Goal: Transaction & Acquisition: Purchase product/service

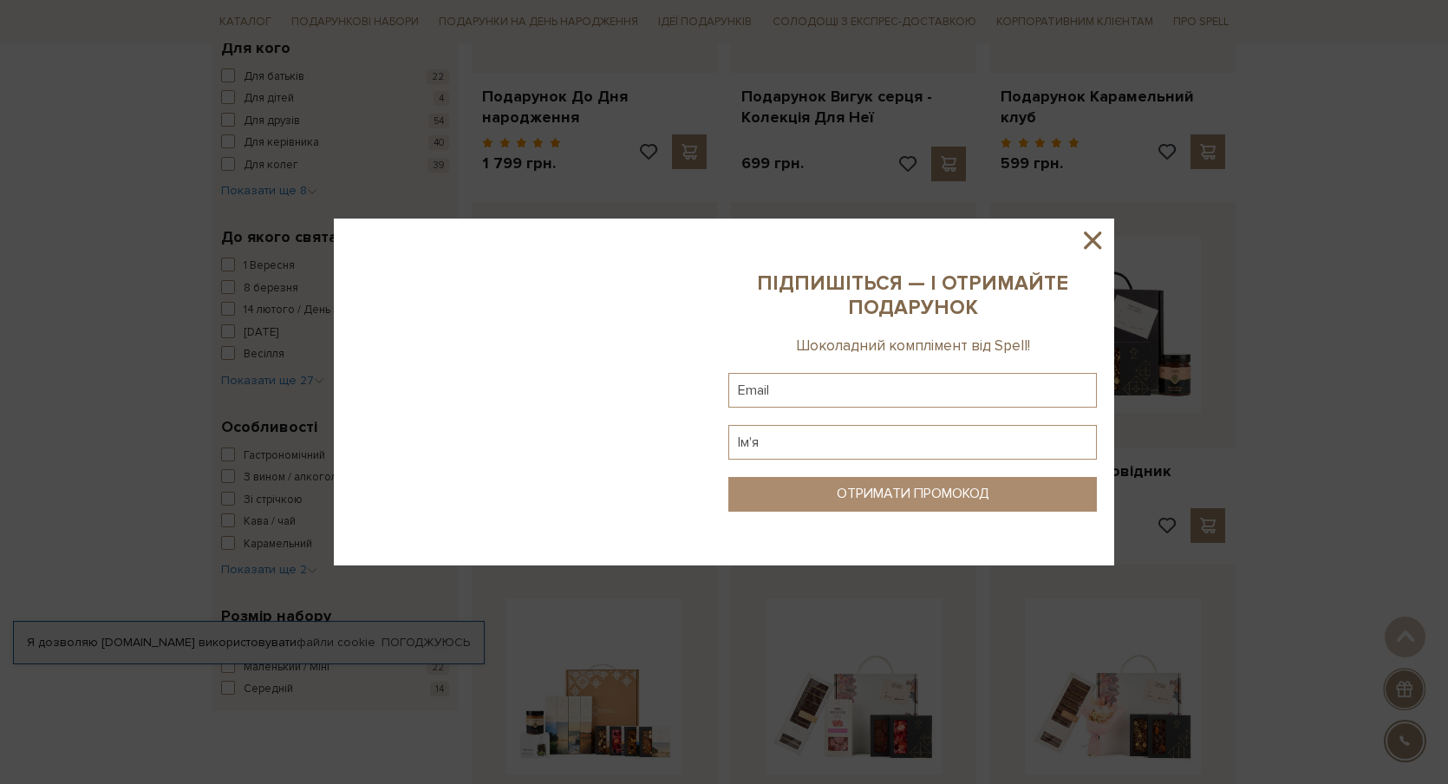
scroll to position [551, 0]
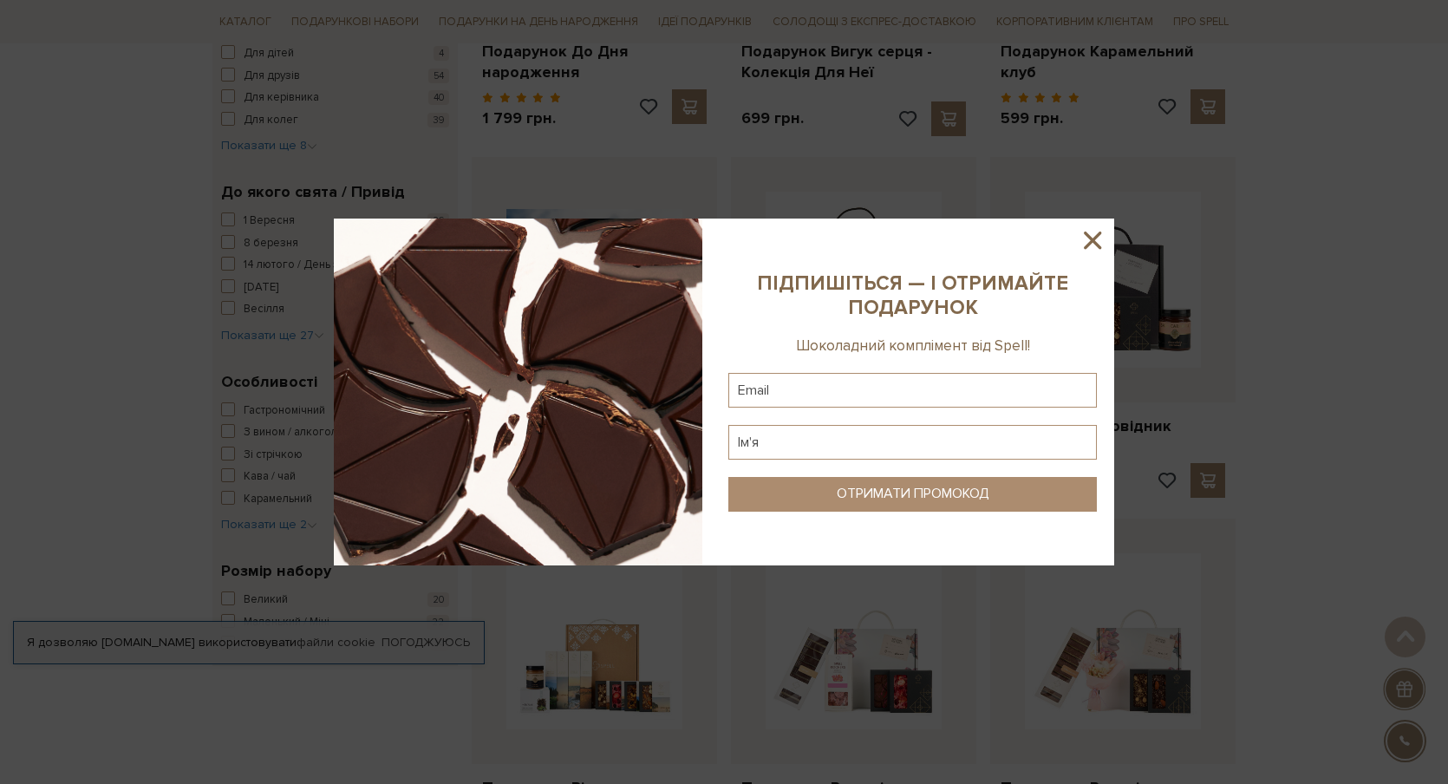
click at [1092, 230] on icon at bounding box center [1092, 239] width 29 height 29
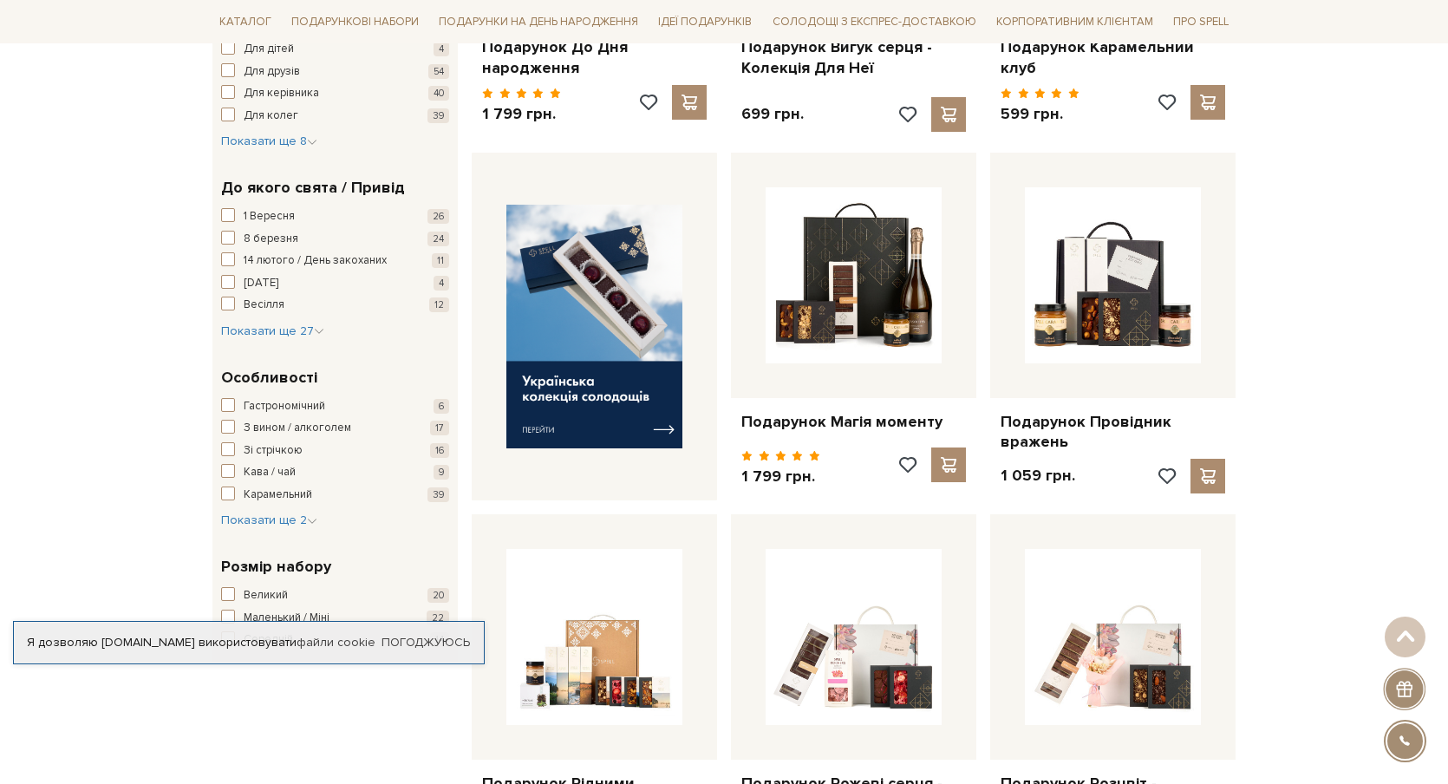
scroll to position [556, 0]
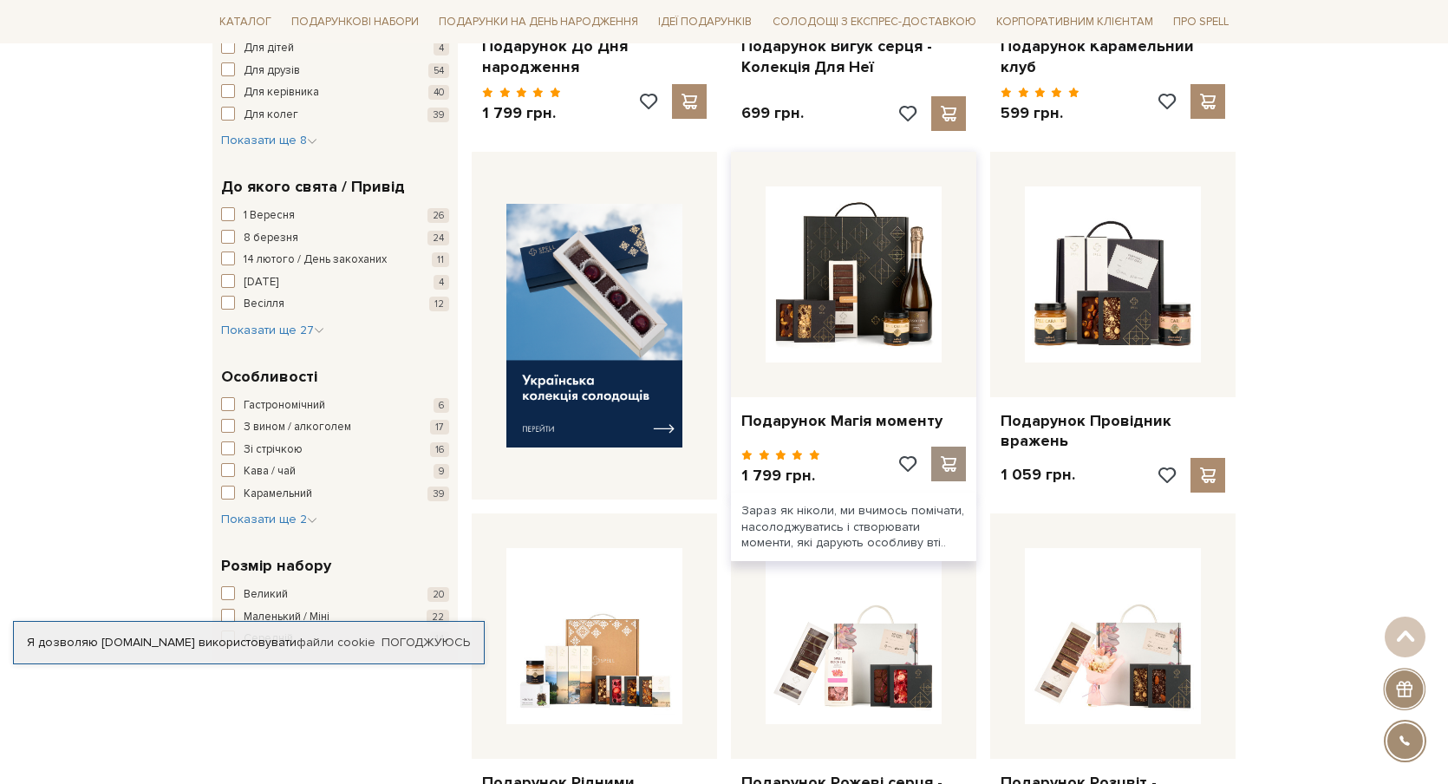
click at [947, 466] on span at bounding box center [948, 464] width 22 height 16
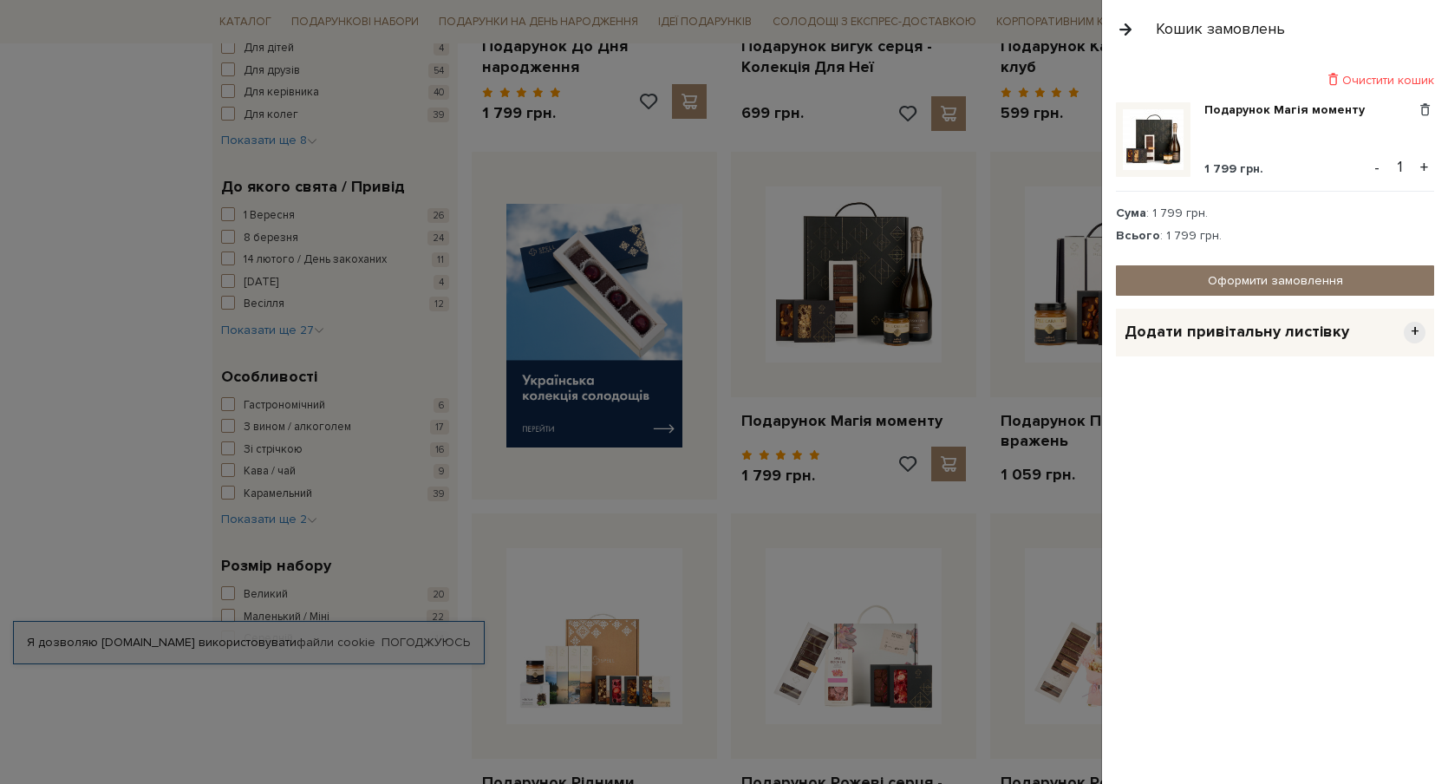
click at [1279, 271] on link "Оформити замовлення" at bounding box center [1275, 280] width 318 height 30
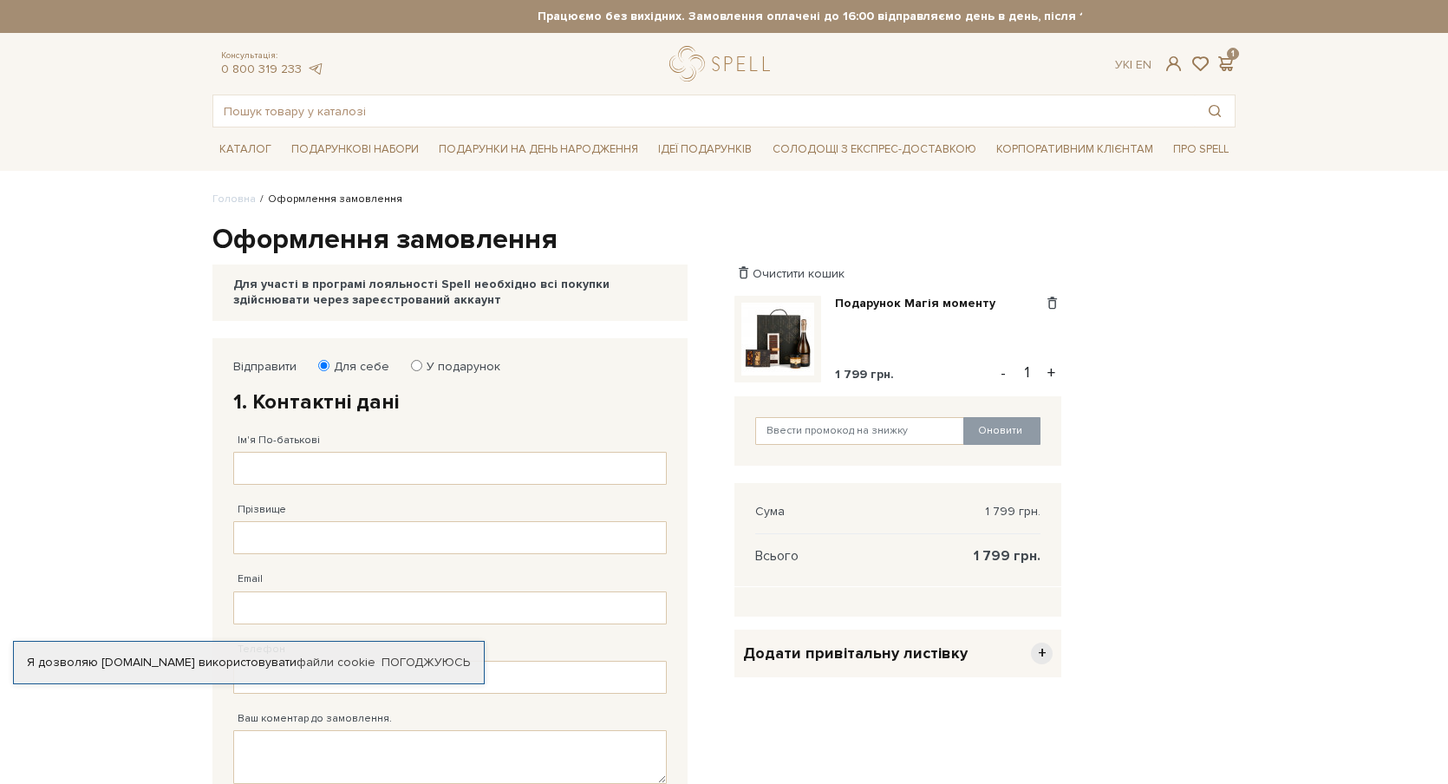
click at [443, 368] on label "У подарунок" at bounding box center [457, 367] width 85 height 16
click at [422, 368] on input "У подарунок" at bounding box center [416, 365] width 11 height 11
radio input "true"
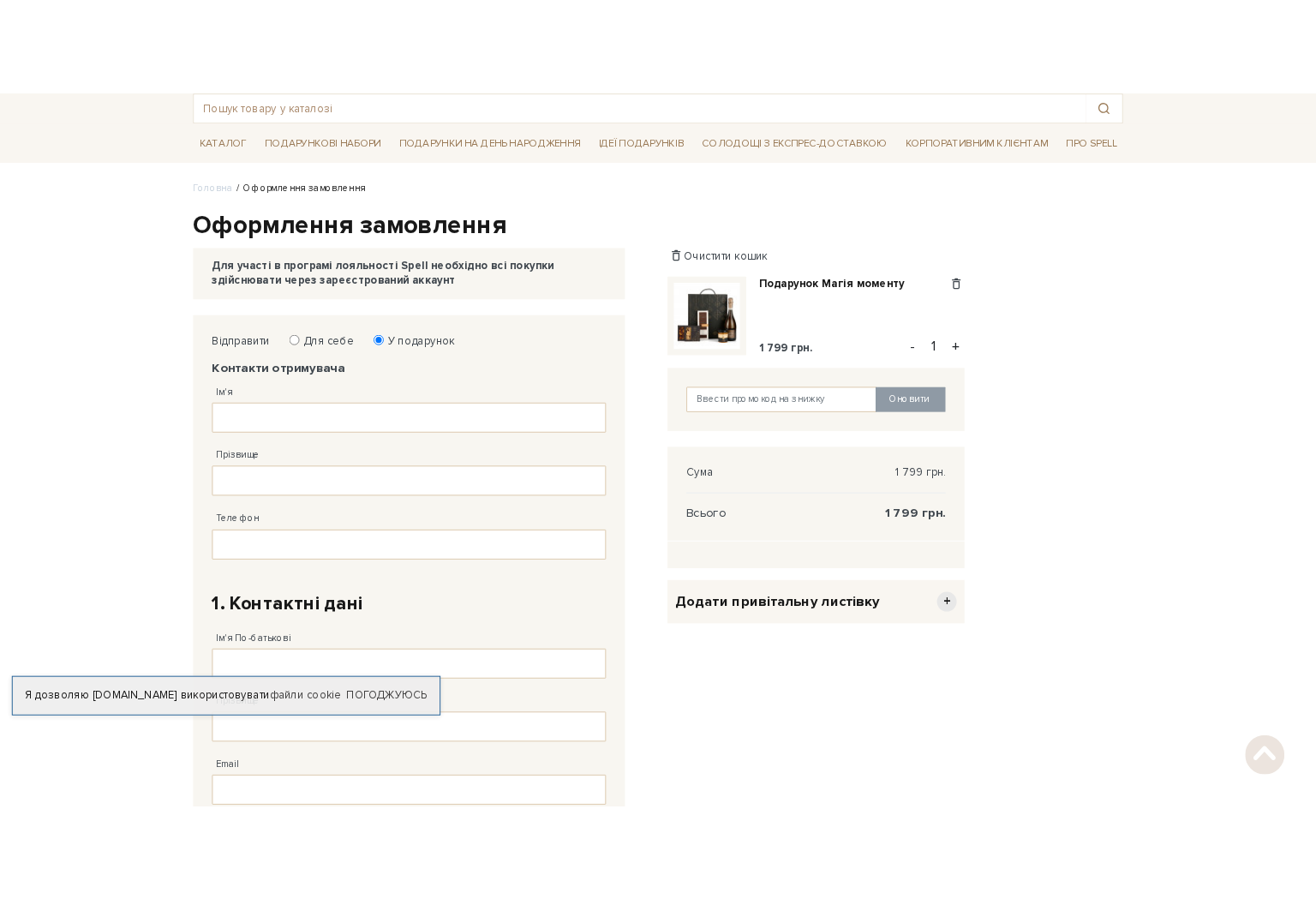
scroll to position [94, 0]
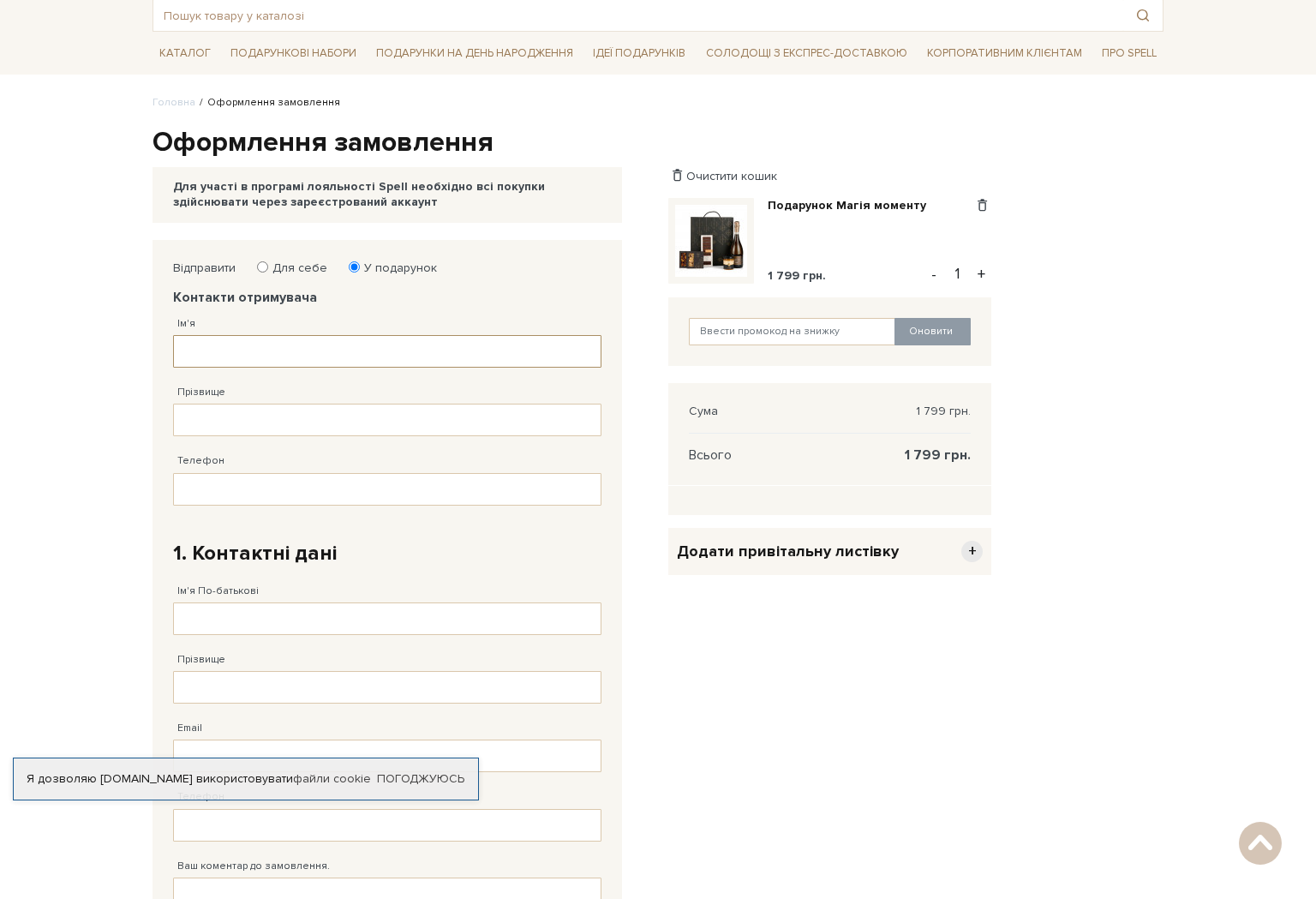
click at [341, 346] on input "Ім'я" at bounding box center [387, 351] width 429 height 33
type input "Любов"
click at [303, 403] on div "Прізвище" at bounding box center [387, 401] width 429 height 68
click at [300, 422] on input "Прізвище" at bounding box center [387, 419] width 429 height 33
type input "Василевська"
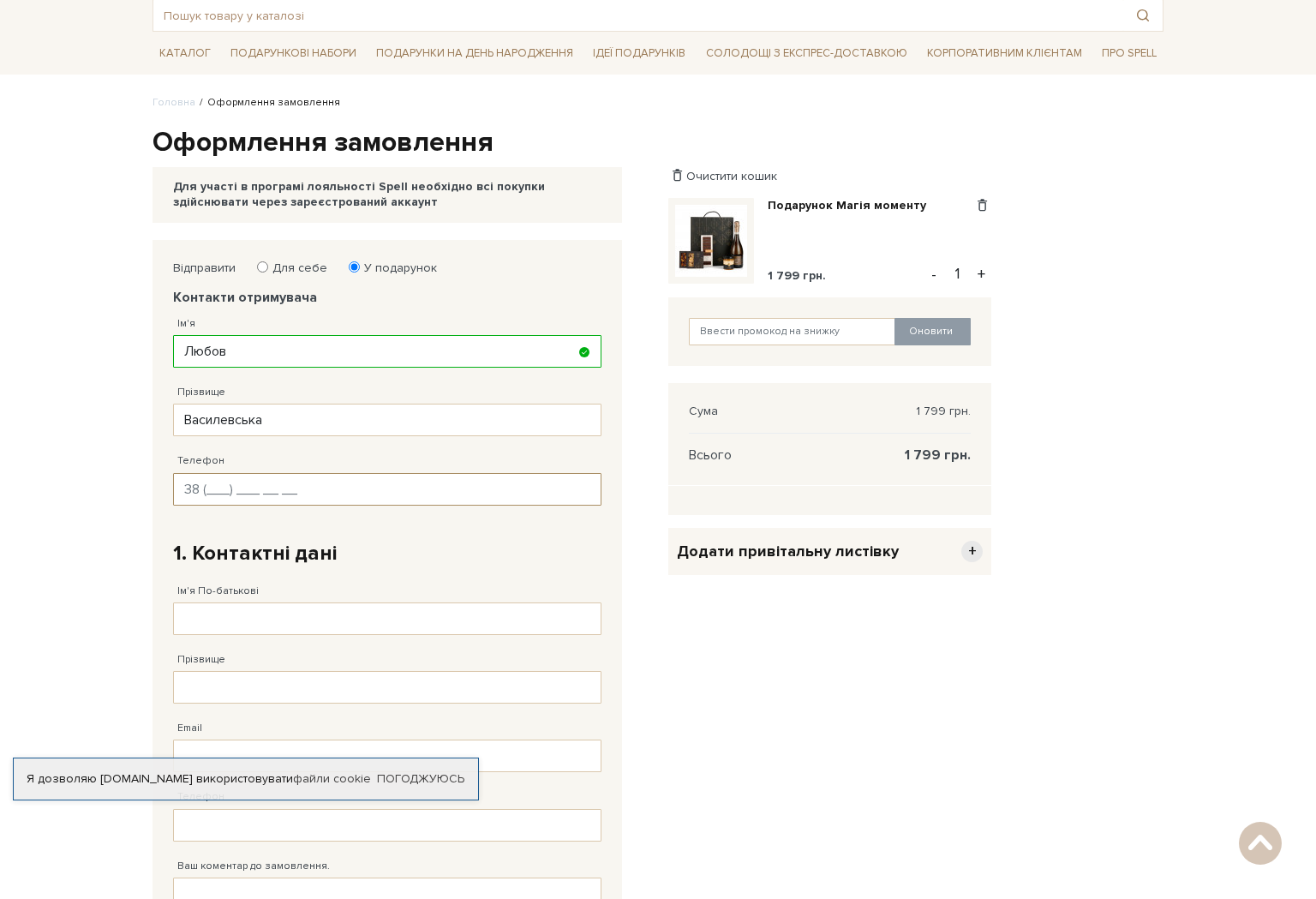
click at [282, 489] on input "Телефон" at bounding box center [387, 489] width 429 height 33
type input "38 (6__) ___ __ __"
type input "38 (067) 983 10 18"
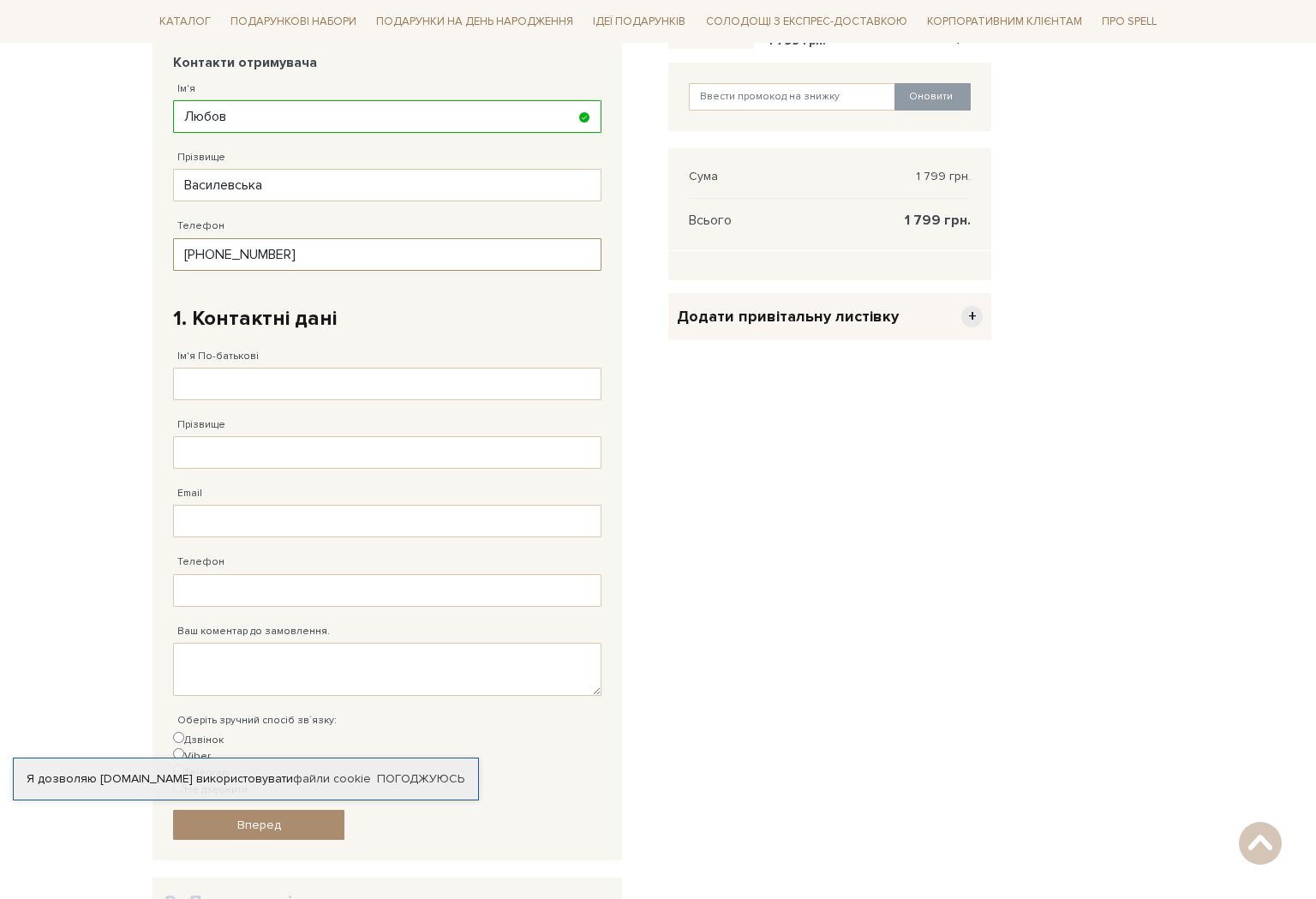
scroll to position [320, 0]
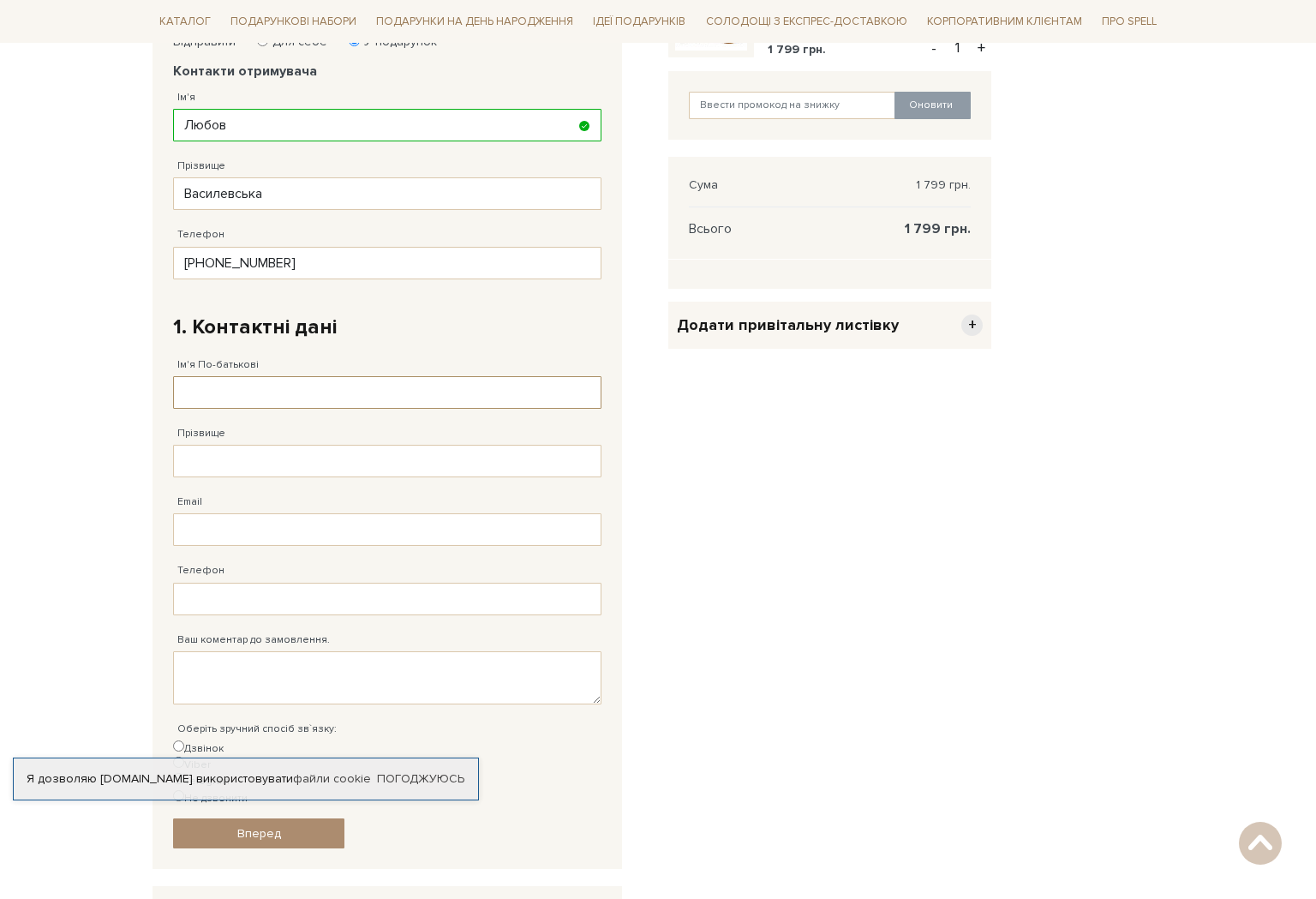
click at [251, 386] on input "Ім'я По-батькові" at bounding box center [387, 392] width 429 height 33
type input "Г"
type input "Євген Вікторович"
click at [243, 464] on input "Прізвище" at bounding box center [387, 460] width 429 height 33
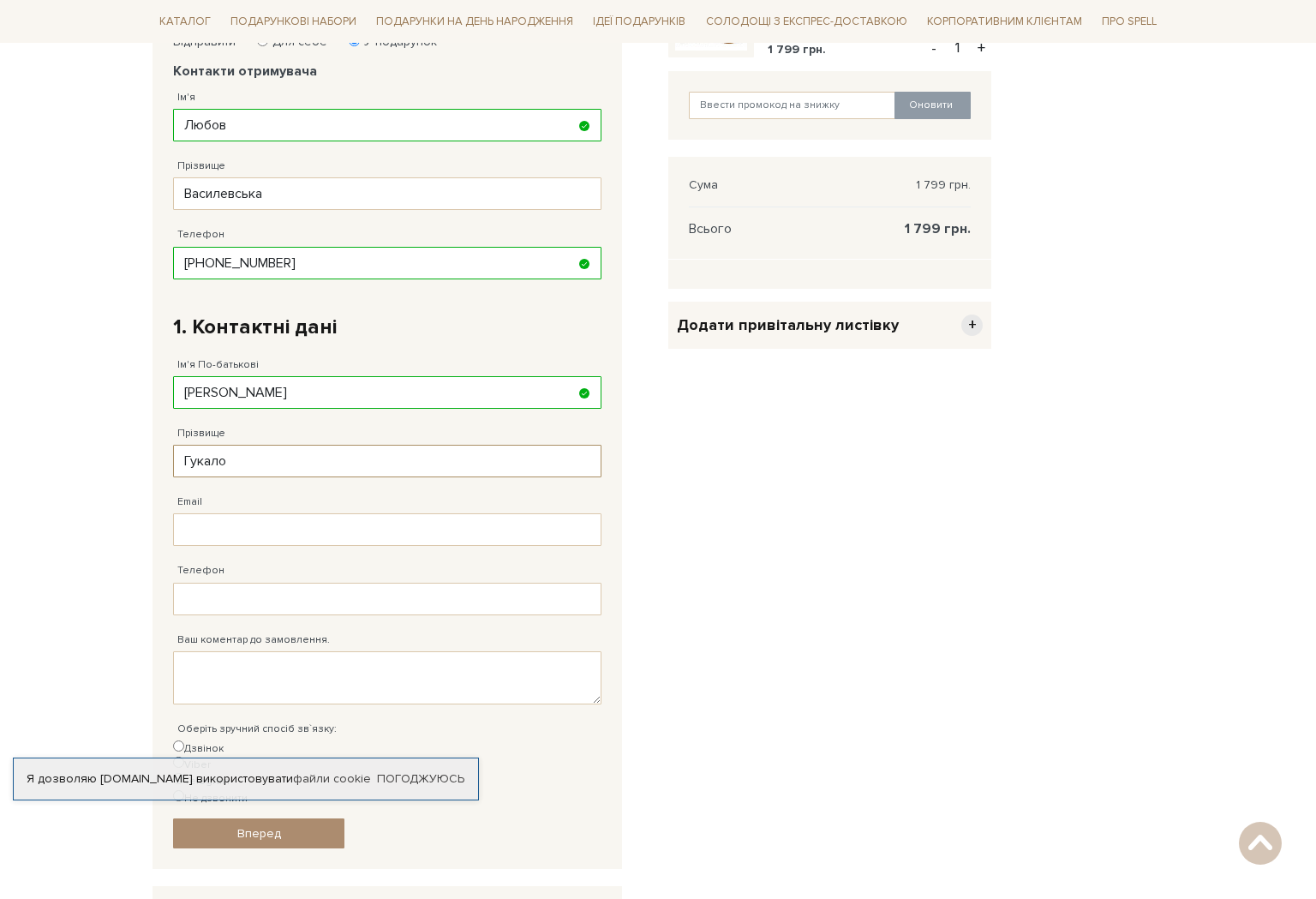
type input "Гукало"
click at [236, 518] on input "Email" at bounding box center [387, 529] width 429 height 33
type input "нумру"
type input "yevhen.hukalo@gmail.com"
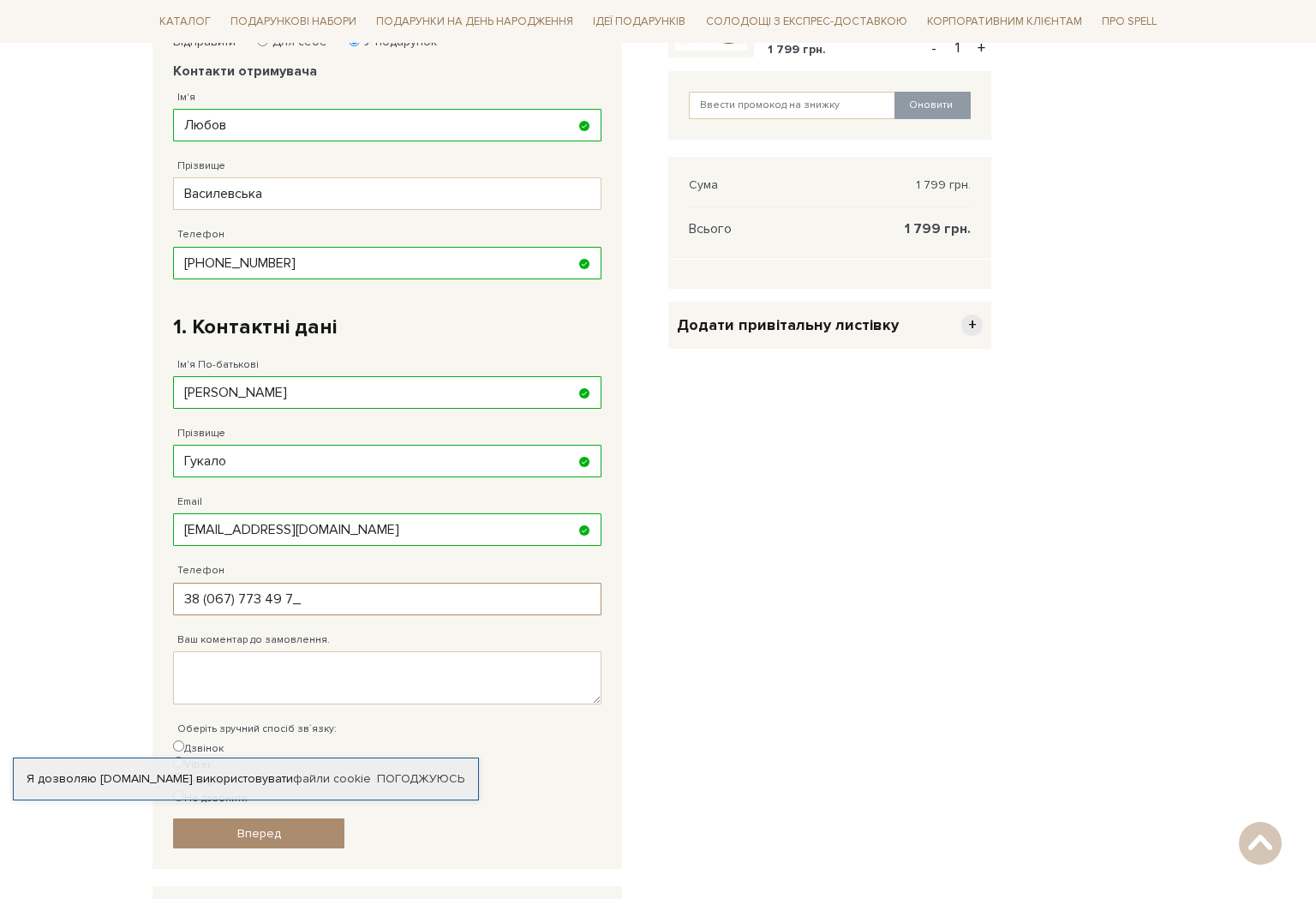
type input "38 (067) 773 49 74"
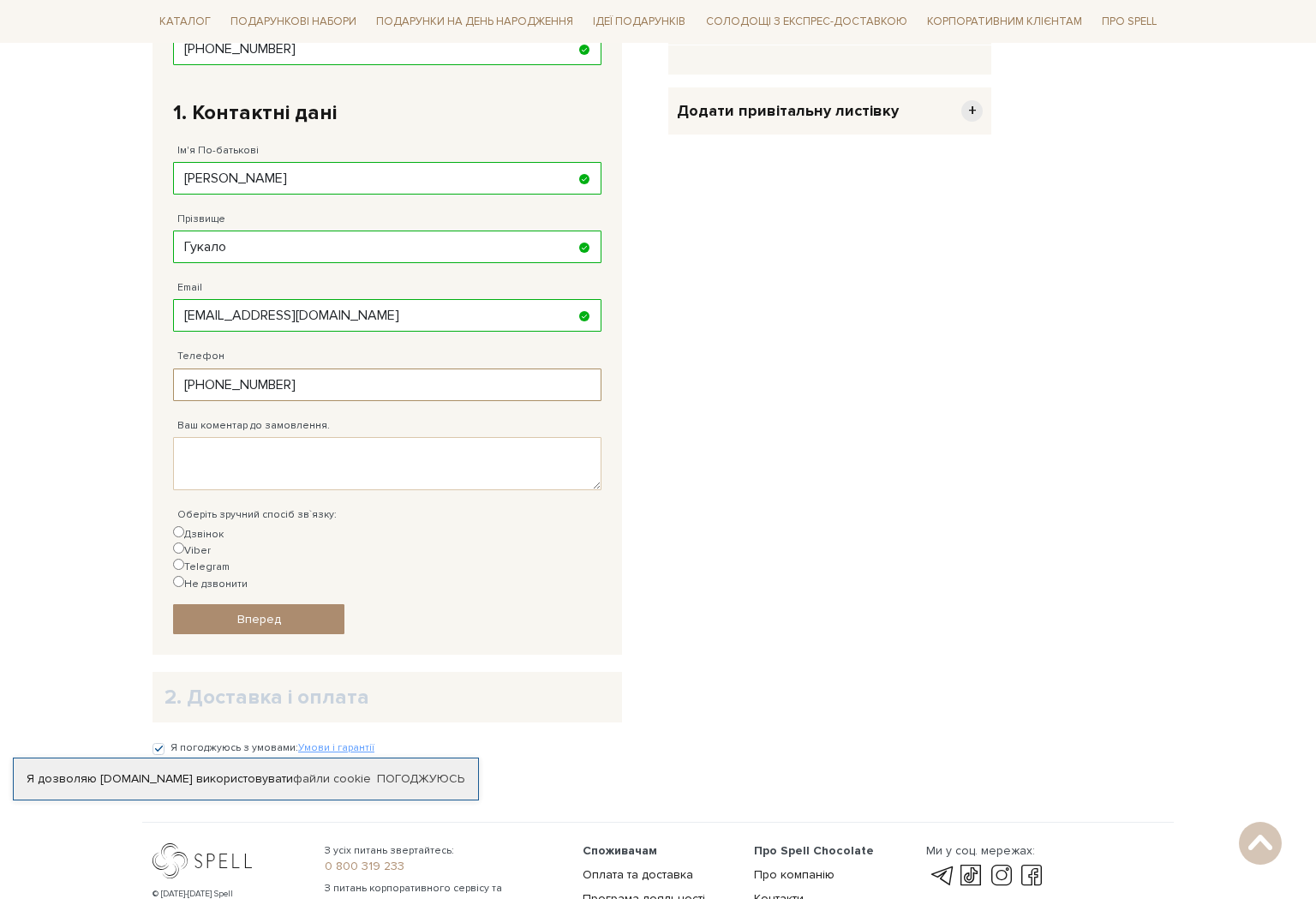
scroll to position [526, 0]
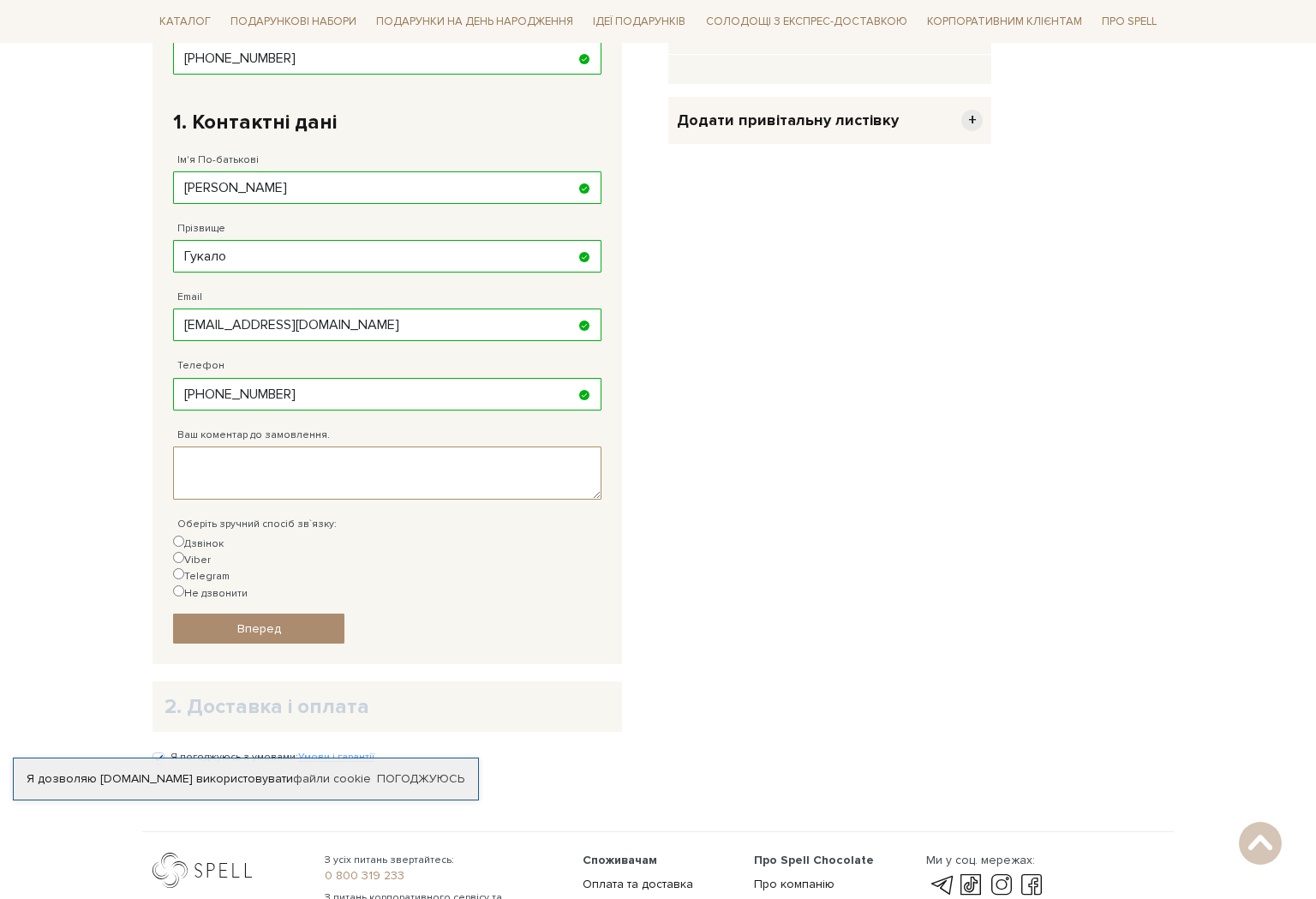
click at [259, 487] on textarea "Ваш коментар до замовлення." at bounding box center [387, 473] width 429 height 53
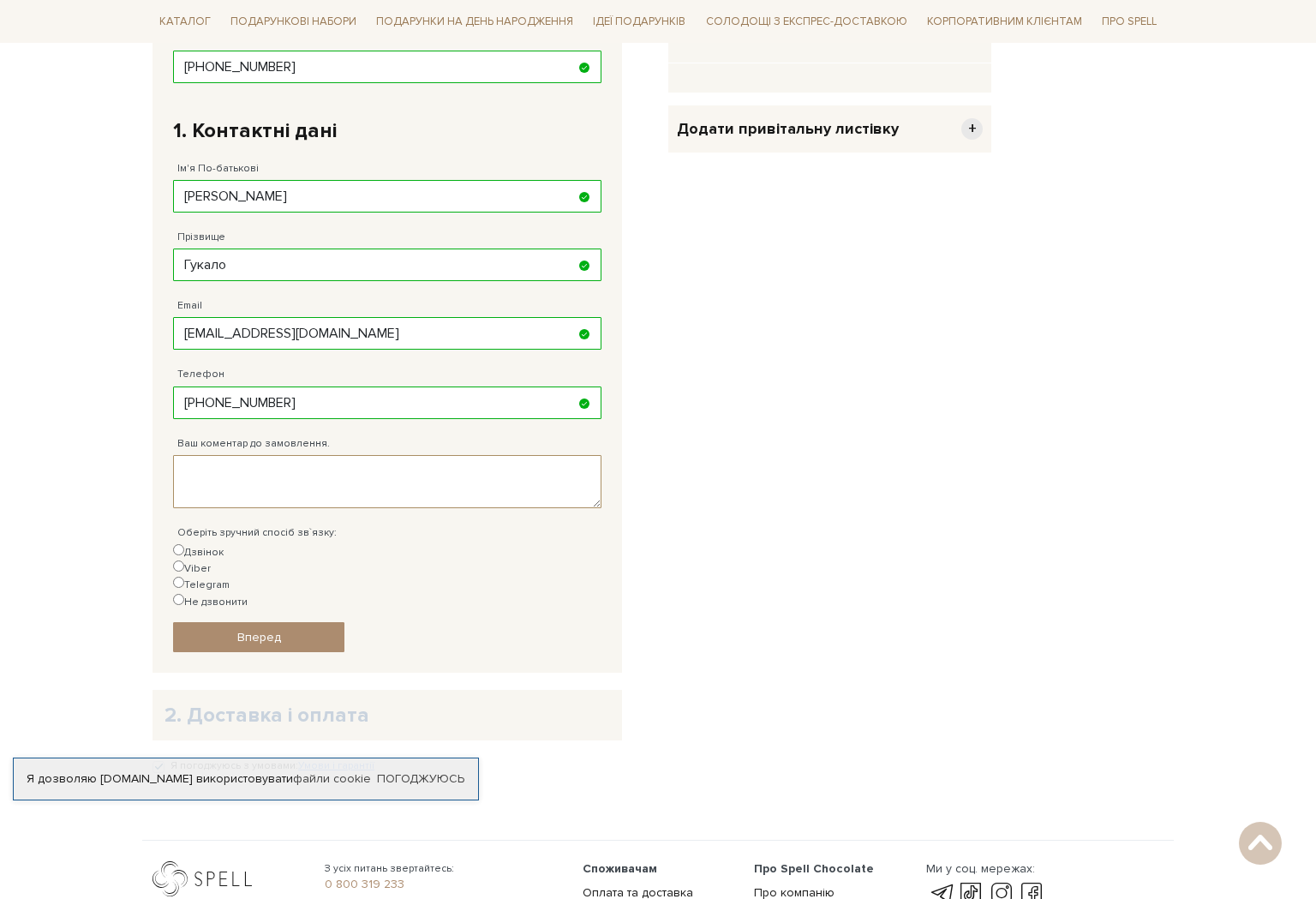
scroll to position [513, 0]
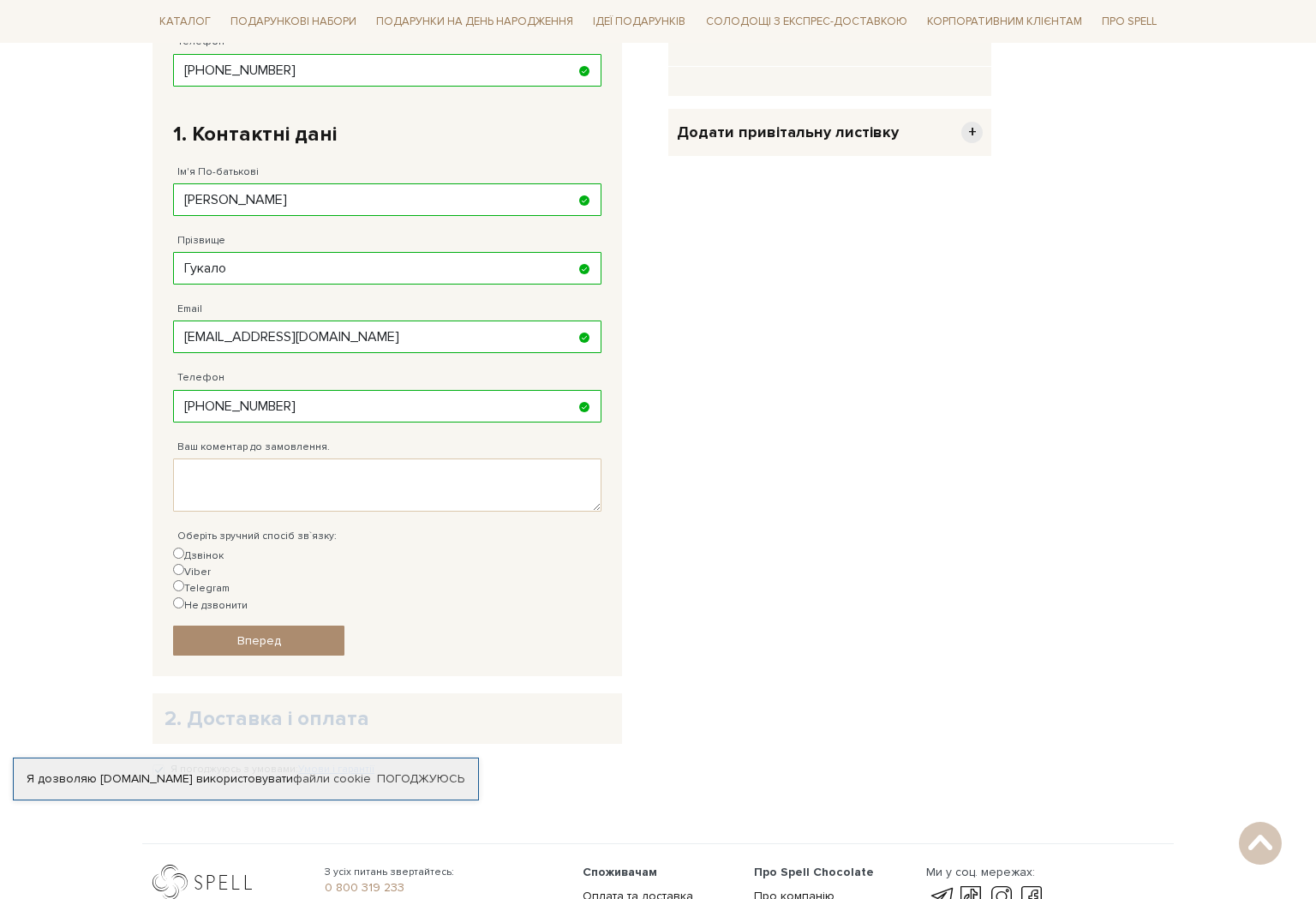
click at [229, 580] on label "Telegram" at bounding box center [201, 588] width 56 height 16
click at [184, 580] on input "Telegram" at bounding box center [178, 585] width 11 height 11
radio input "true"
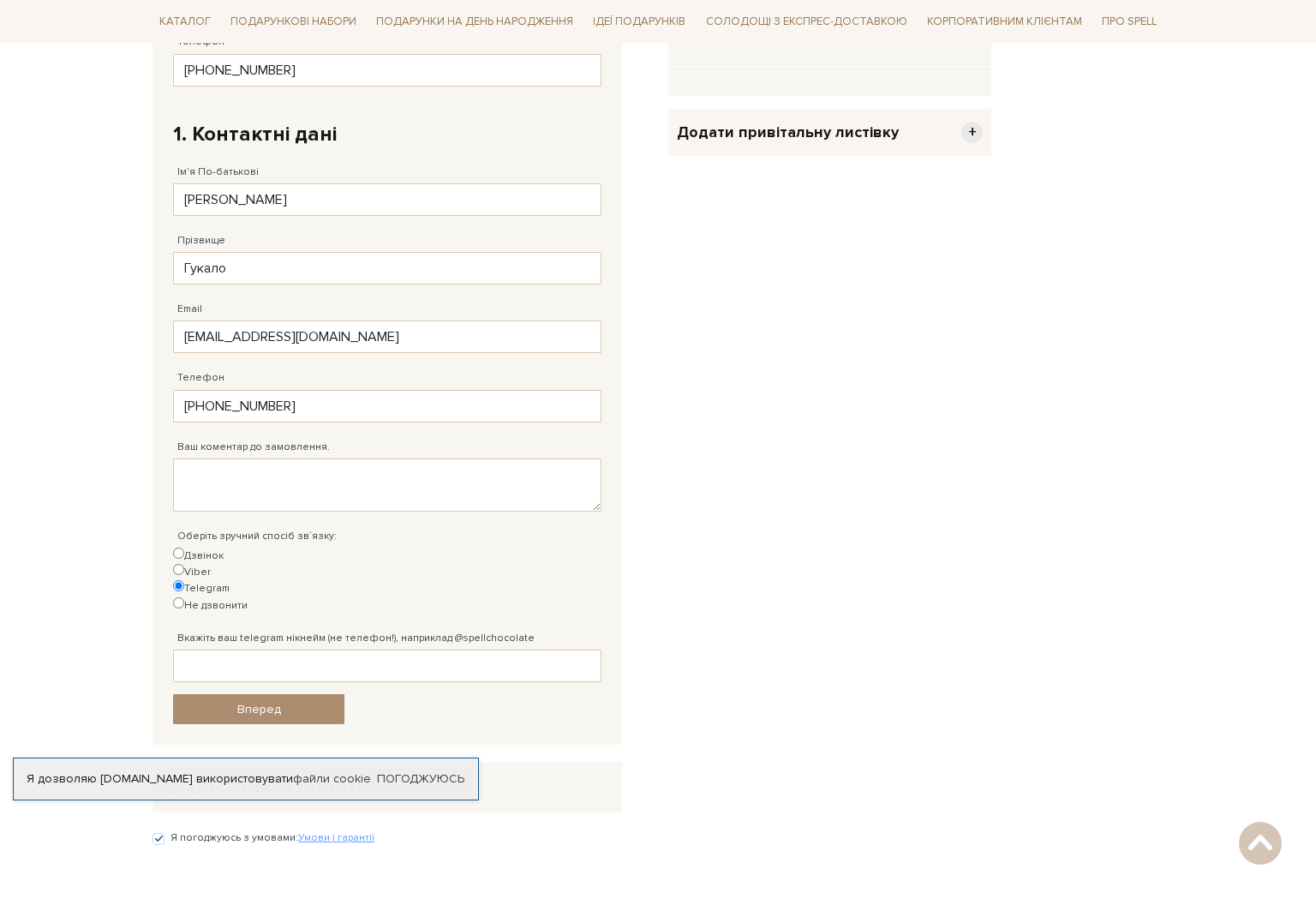
click at [331, 403] on input "38 (067) 773 49 74" at bounding box center [387, 406] width 429 height 33
drag, startPoint x: 331, startPoint y: 403, endPoint x: 204, endPoint y: 402, distance: 127.0
click at [204, 402] on input "38 (067) 773 49 74" at bounding box center [387, 406] width 429 height 33
type input "38 (097) 404 48 07"
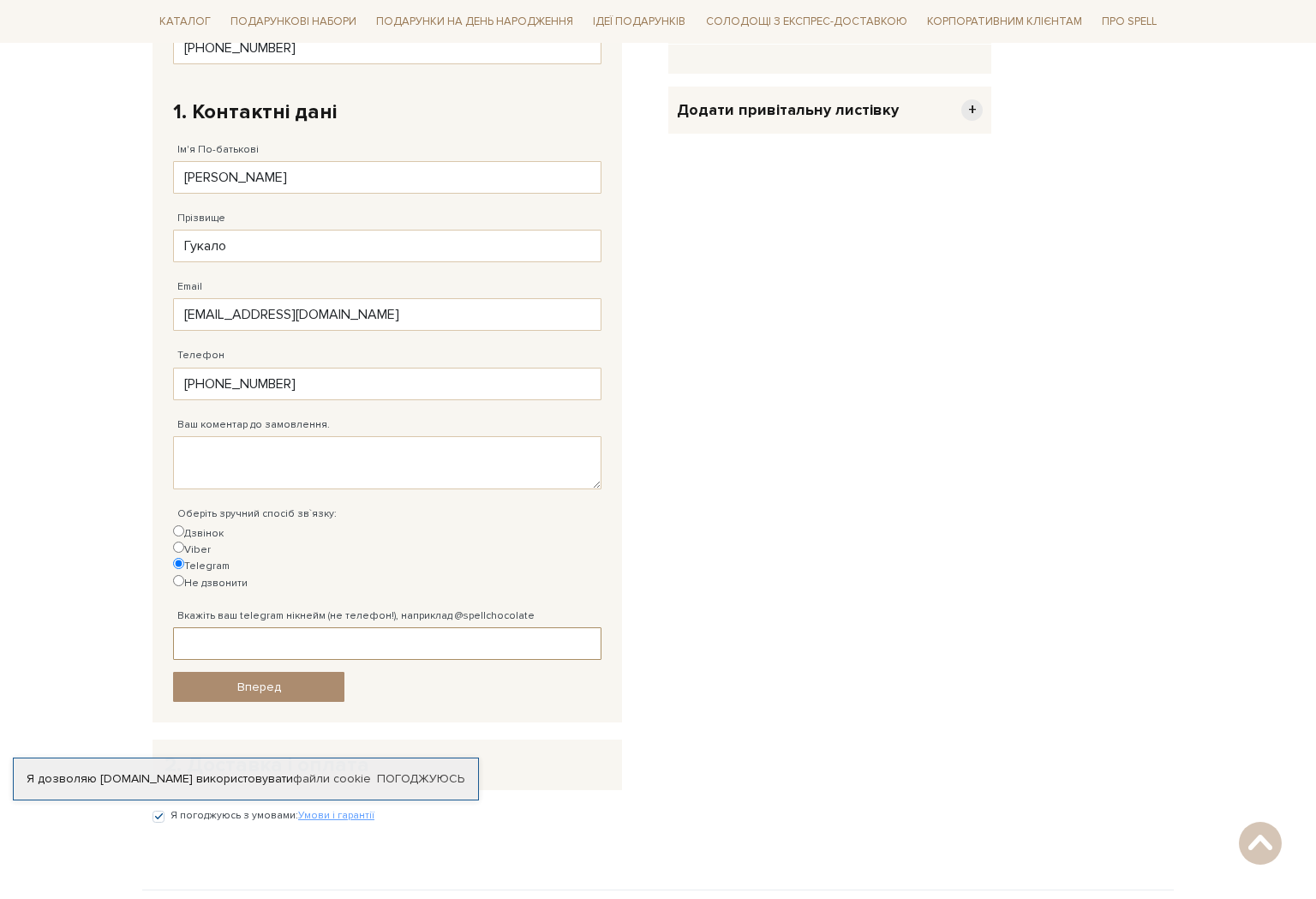
click at [326, 627] on input "Вкажіть ваш telegram нікнейм (не телефон!), наприклад @spellchocolate" at bounding box center [387, 643] width 429 height 33
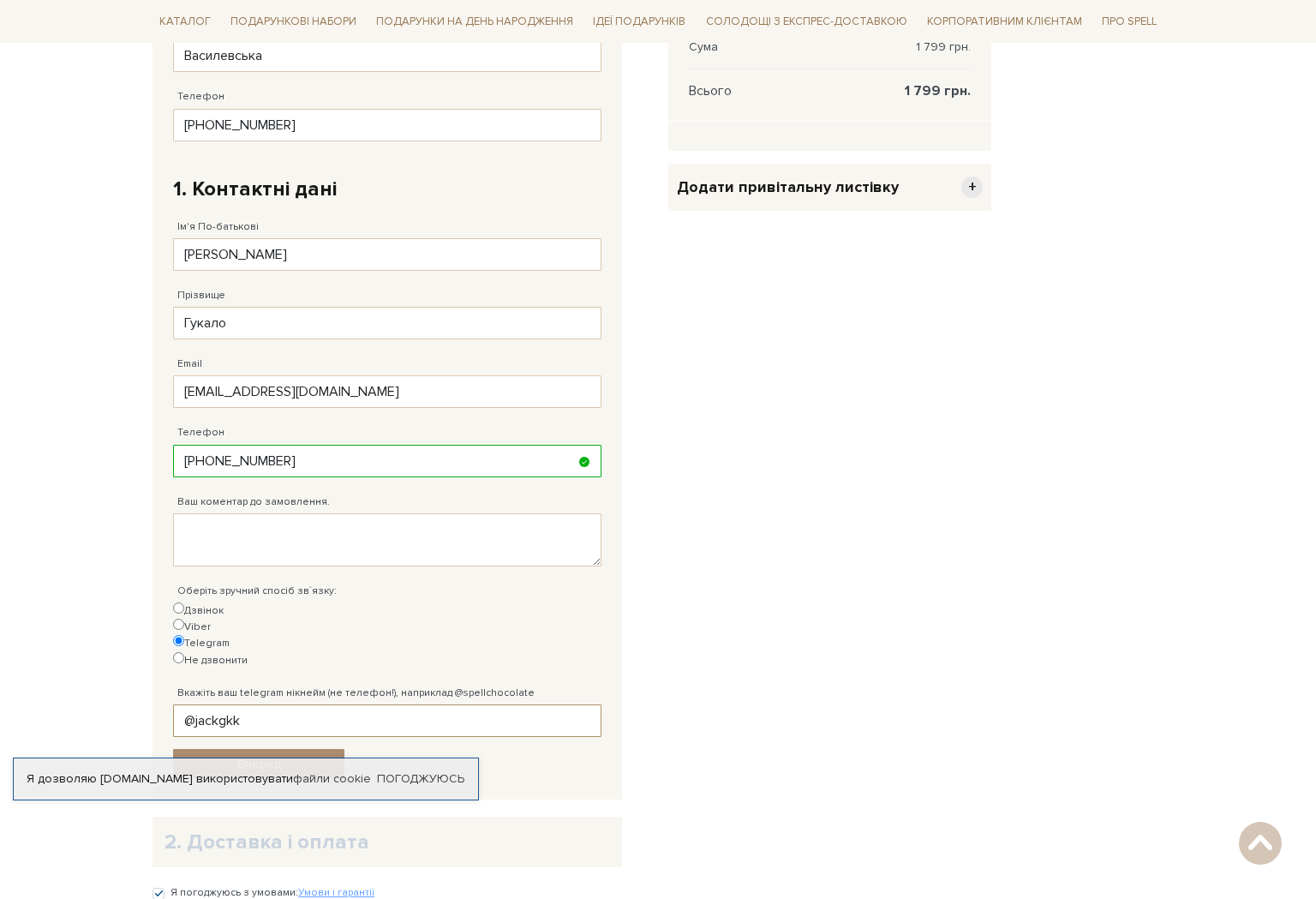
scroll to position [480, 0]
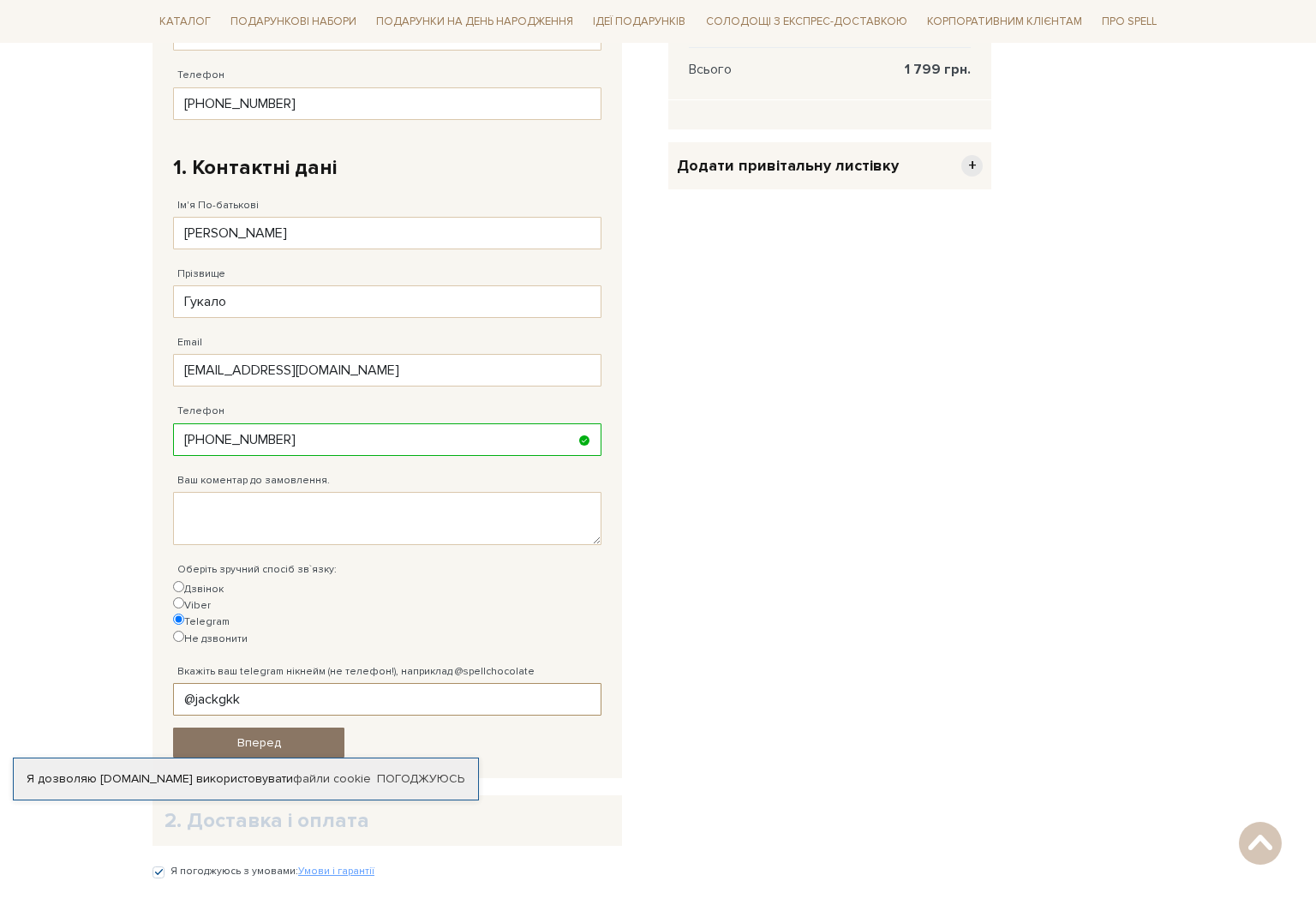
type input "@jackgkk"
click at [276, 727] on link "Вперед" at bounding box center [258, 742] width 171 height 30
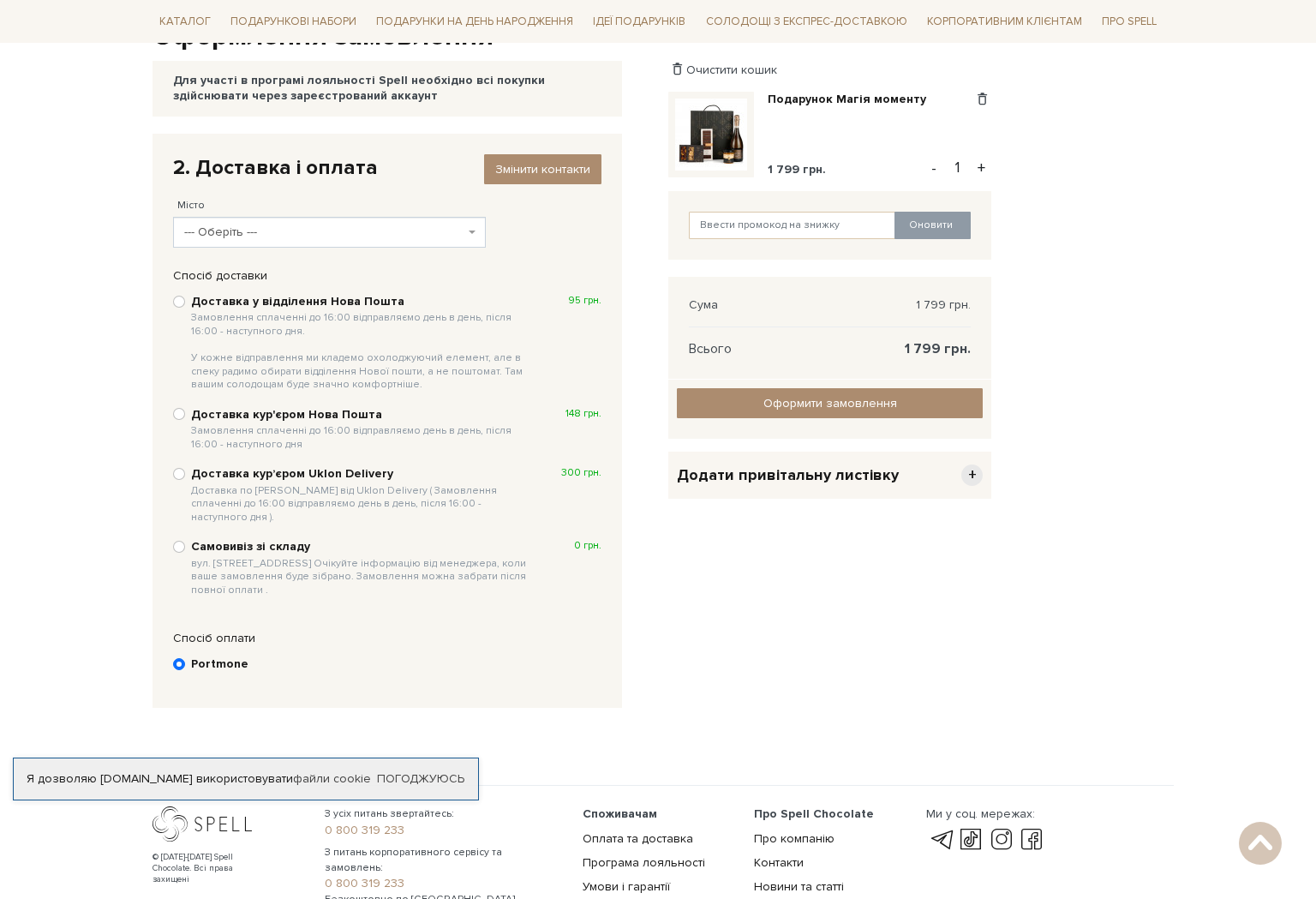
scroll to position [203, 0]
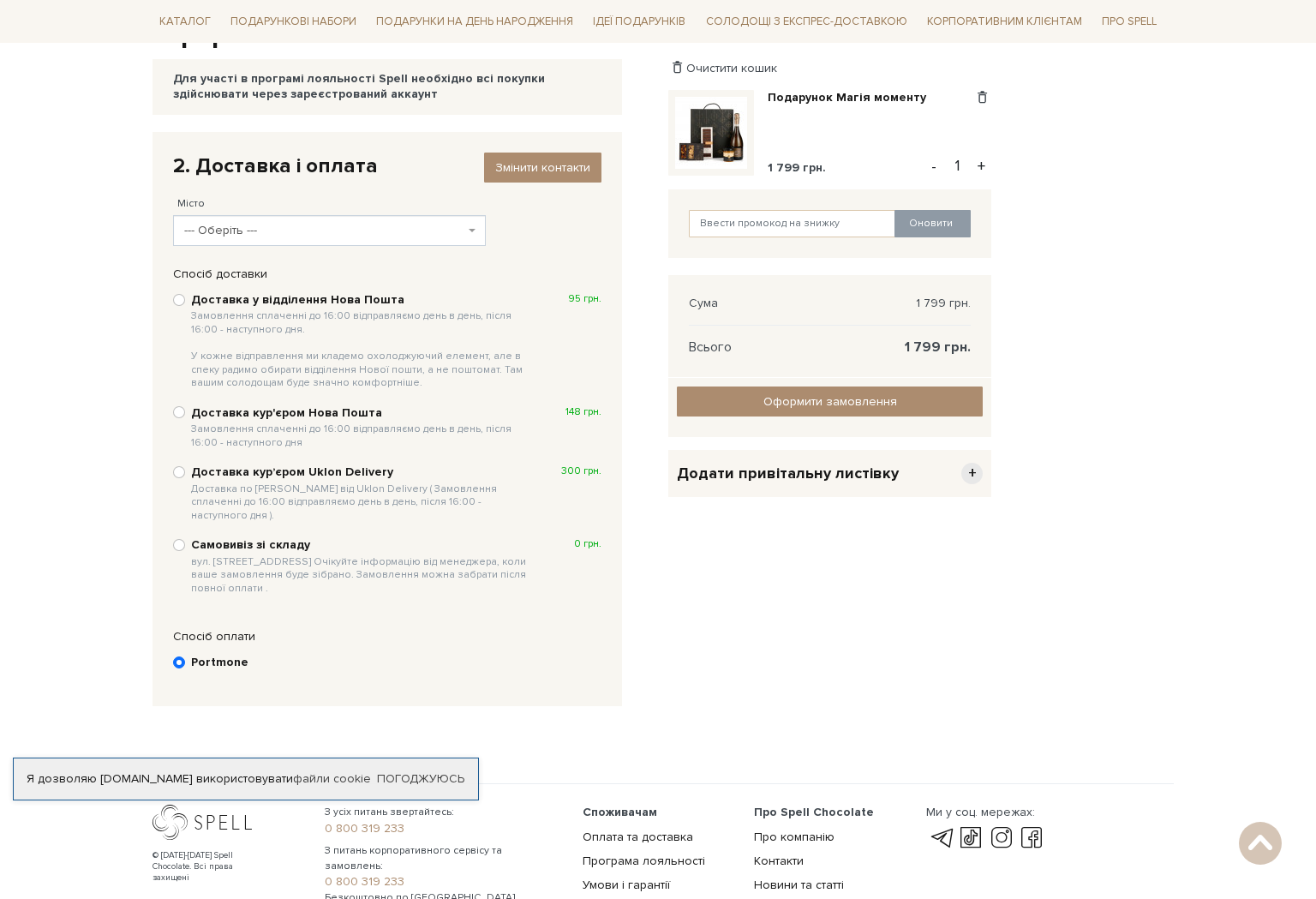
click at [323, 407] on b "Доставка кур'єром Нова Пошта Замовлення сплаченні до 16:00 відправляємо день в …" at bounding box center [362, 427] width 342 height 43
click at [185, 407] on input "Доставка кур'єром Нова Пошта Замовлення сплаченні до 16:00 відправляємо день в …" at bounding box center [179, 412] width 12 height 12
radio input "true"
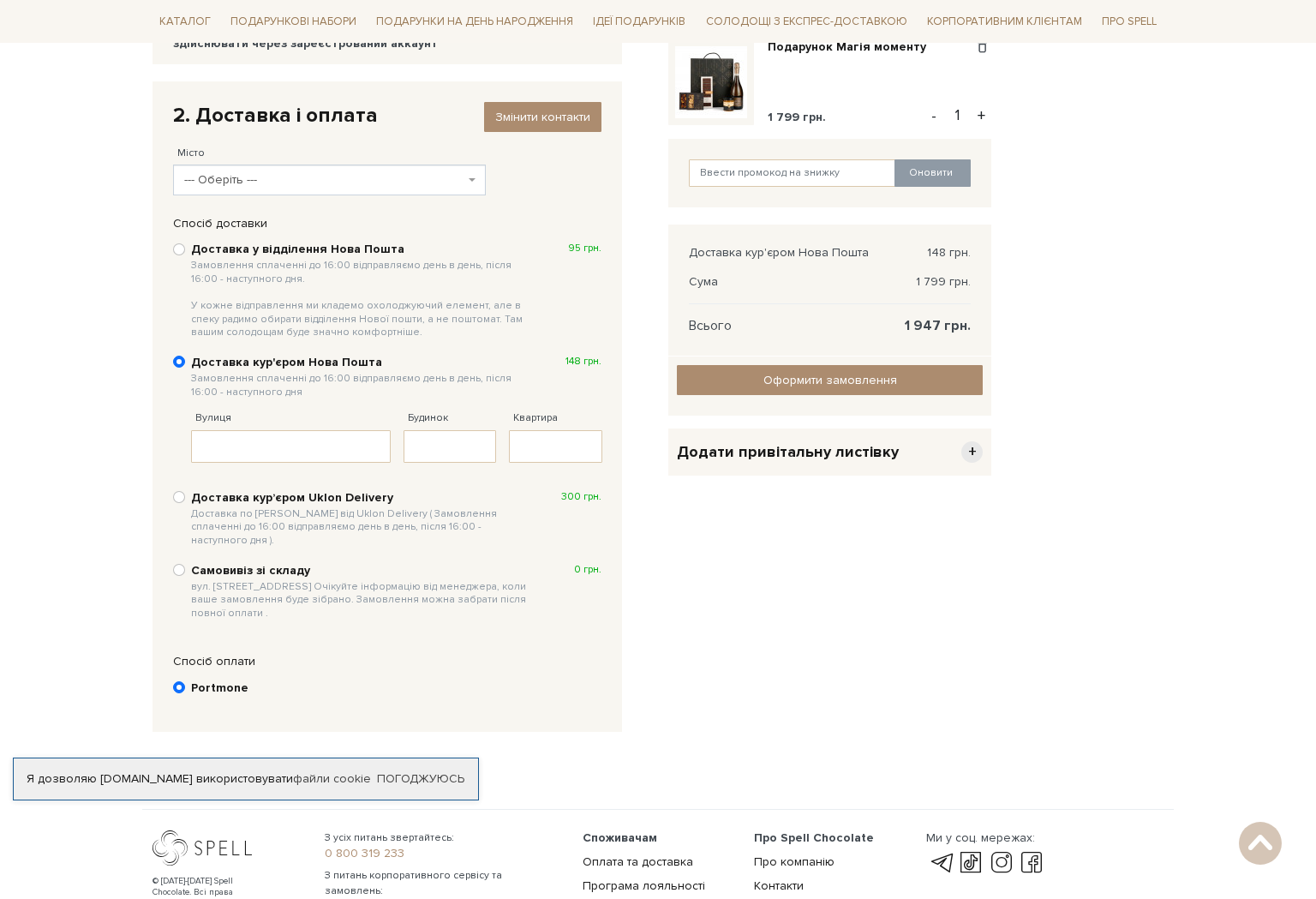
scroll to position [262, 0]
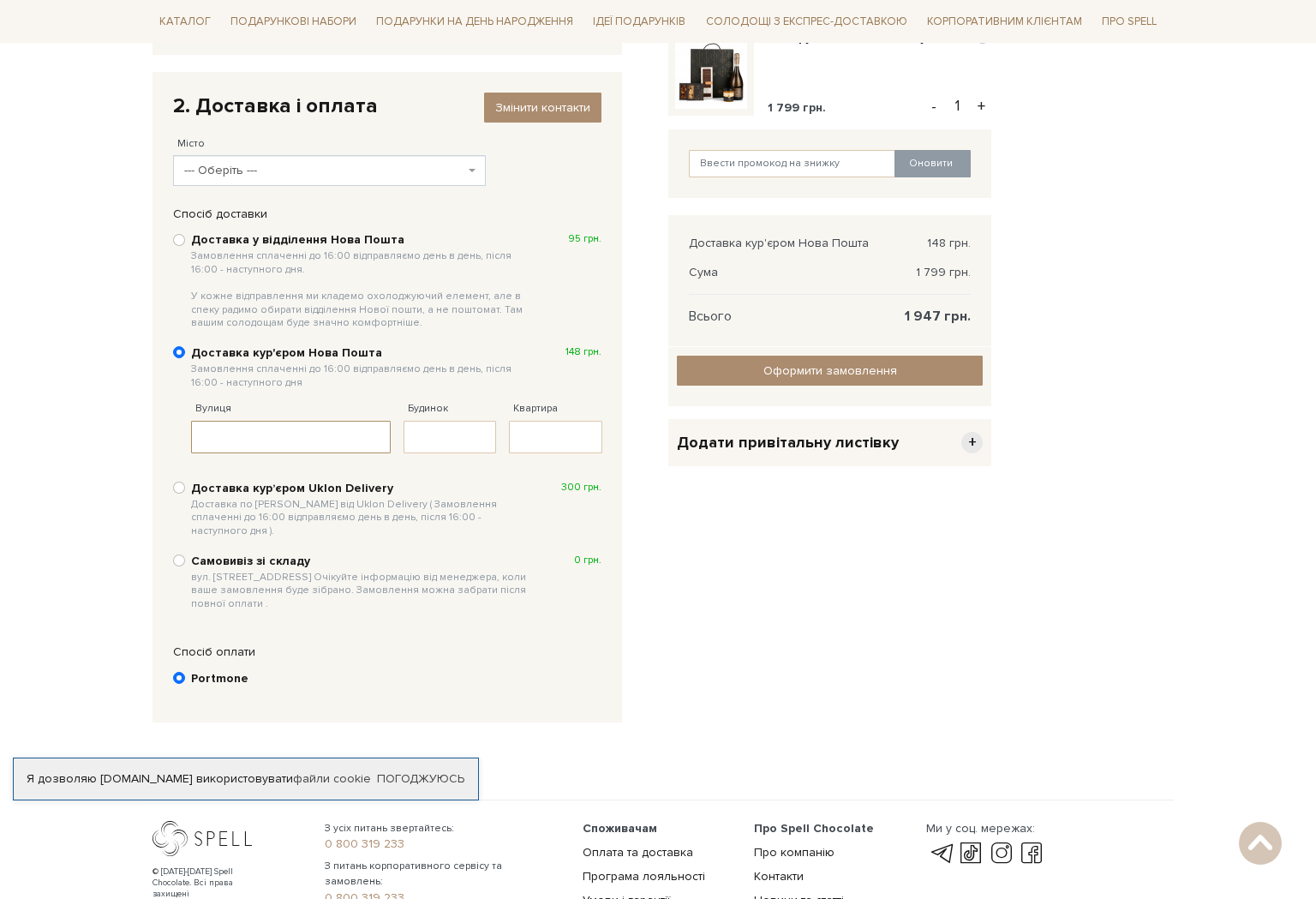
click at [306, 439] on input "Вулиця" at bounding box center [290, 437] width 200 height 33
paste input "Урочище Щивки 25, Поляниця, Івано-Франківська область, Украина, 78593"
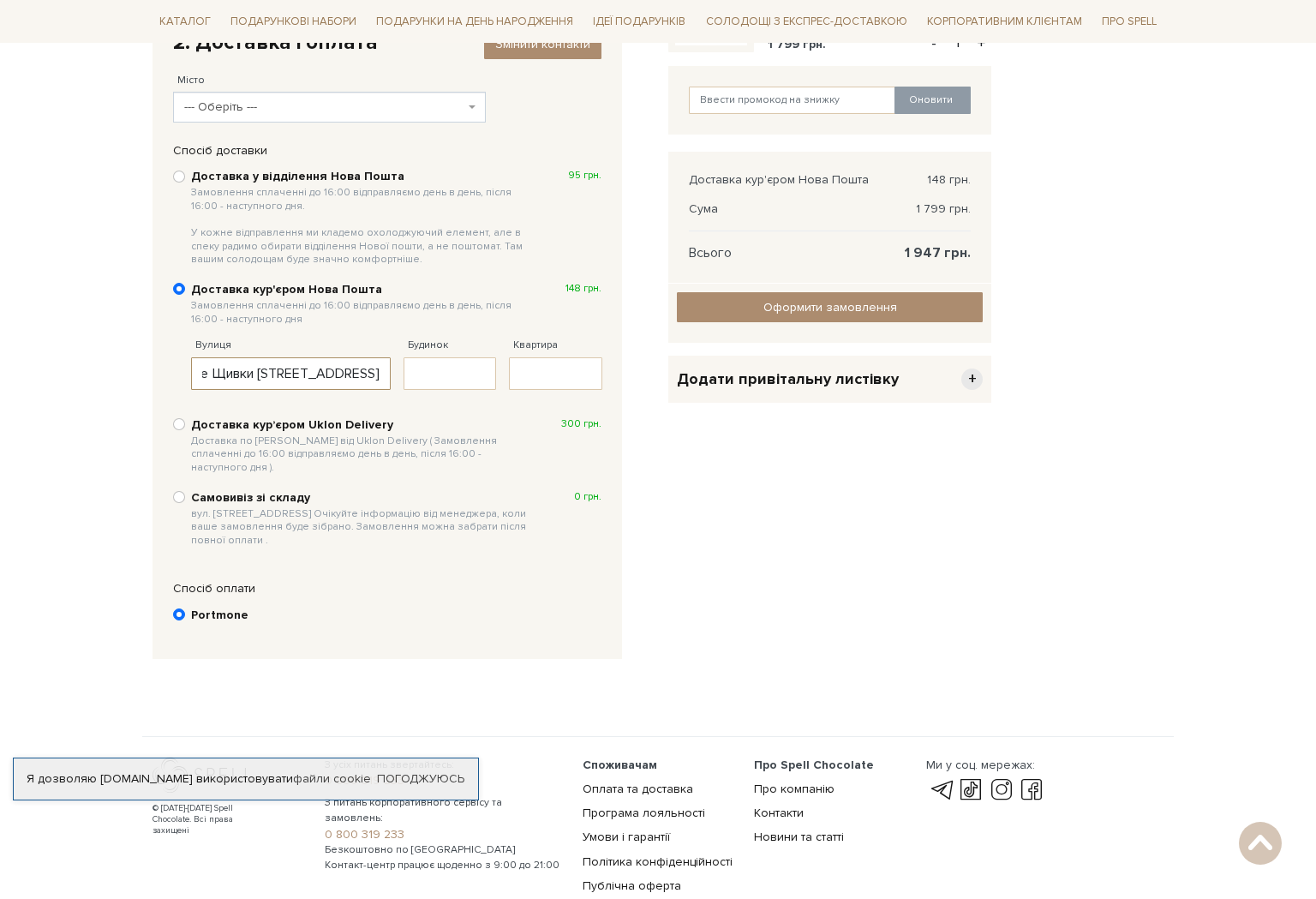
scroll to position [327, 0]
type input "Урочище Щивки 25, Поляниця, Івано-Франківська область, Украина, 78593"
click at [870, 313] on link "Оформити замовлення" at bounding box center [830, 305] width 306 height 30
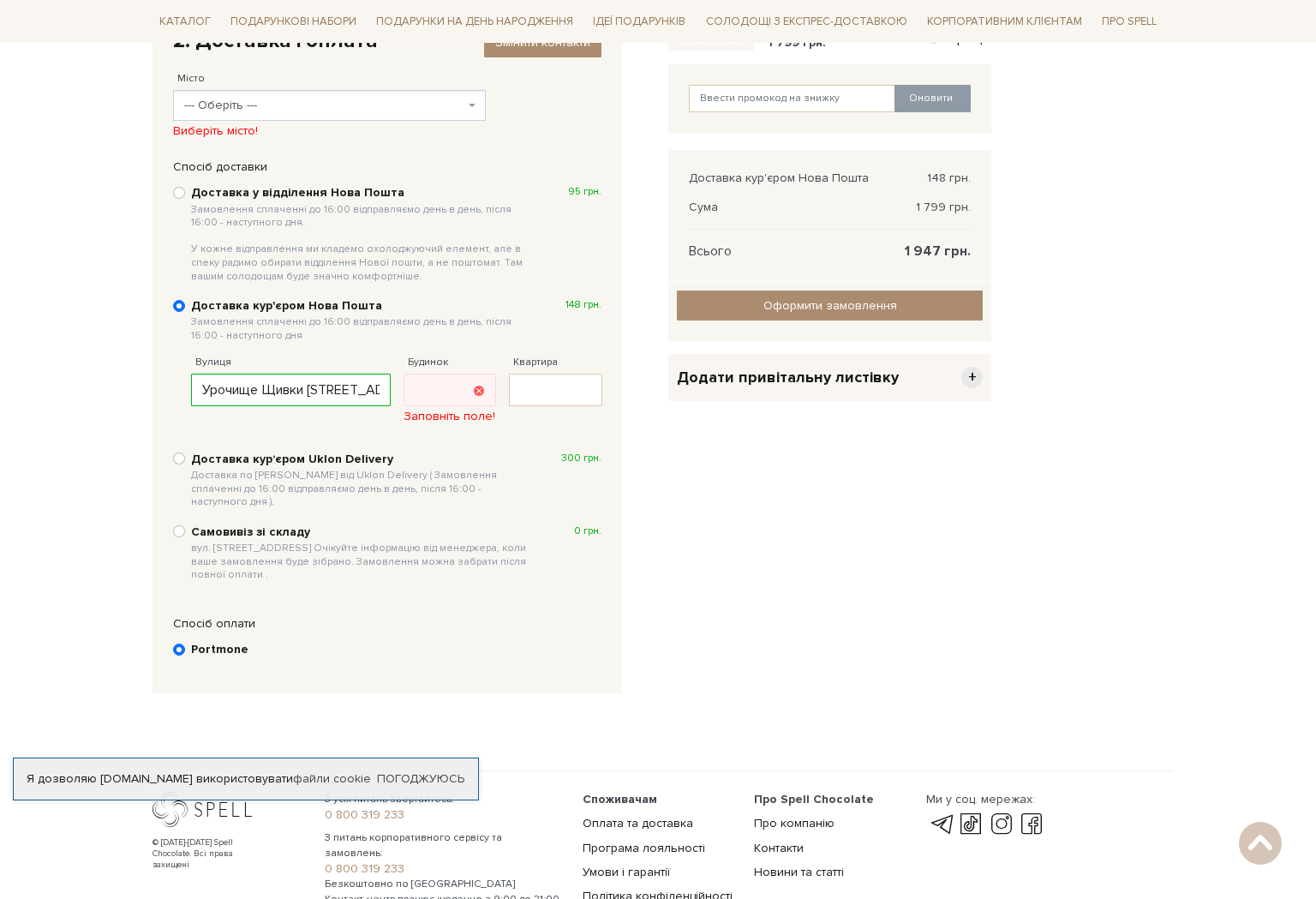
scroll to position [314, 0]
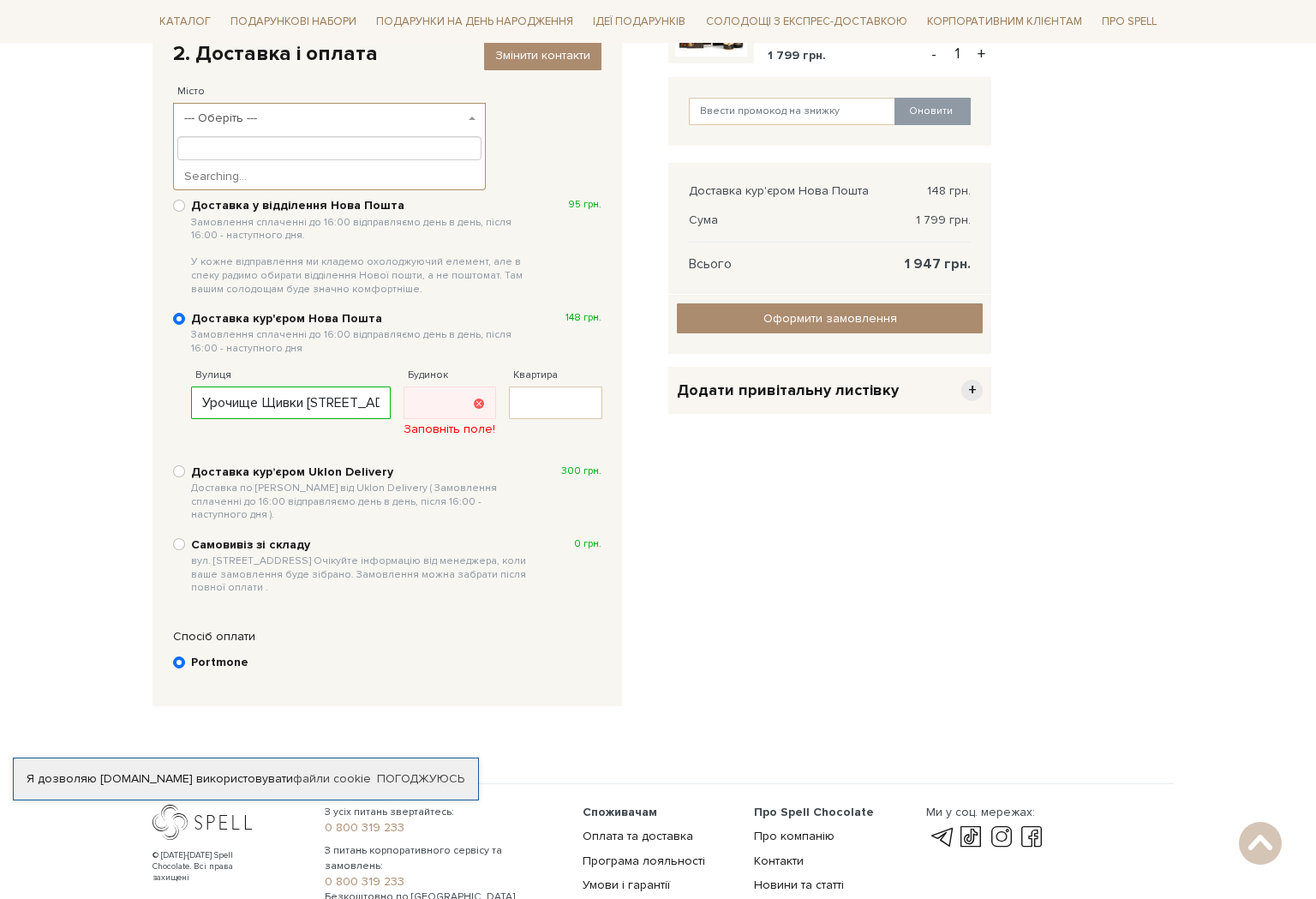
click at [278, 111] on span "--- Оберіть ---" at bounding box center [324, 118] width 281 height 17
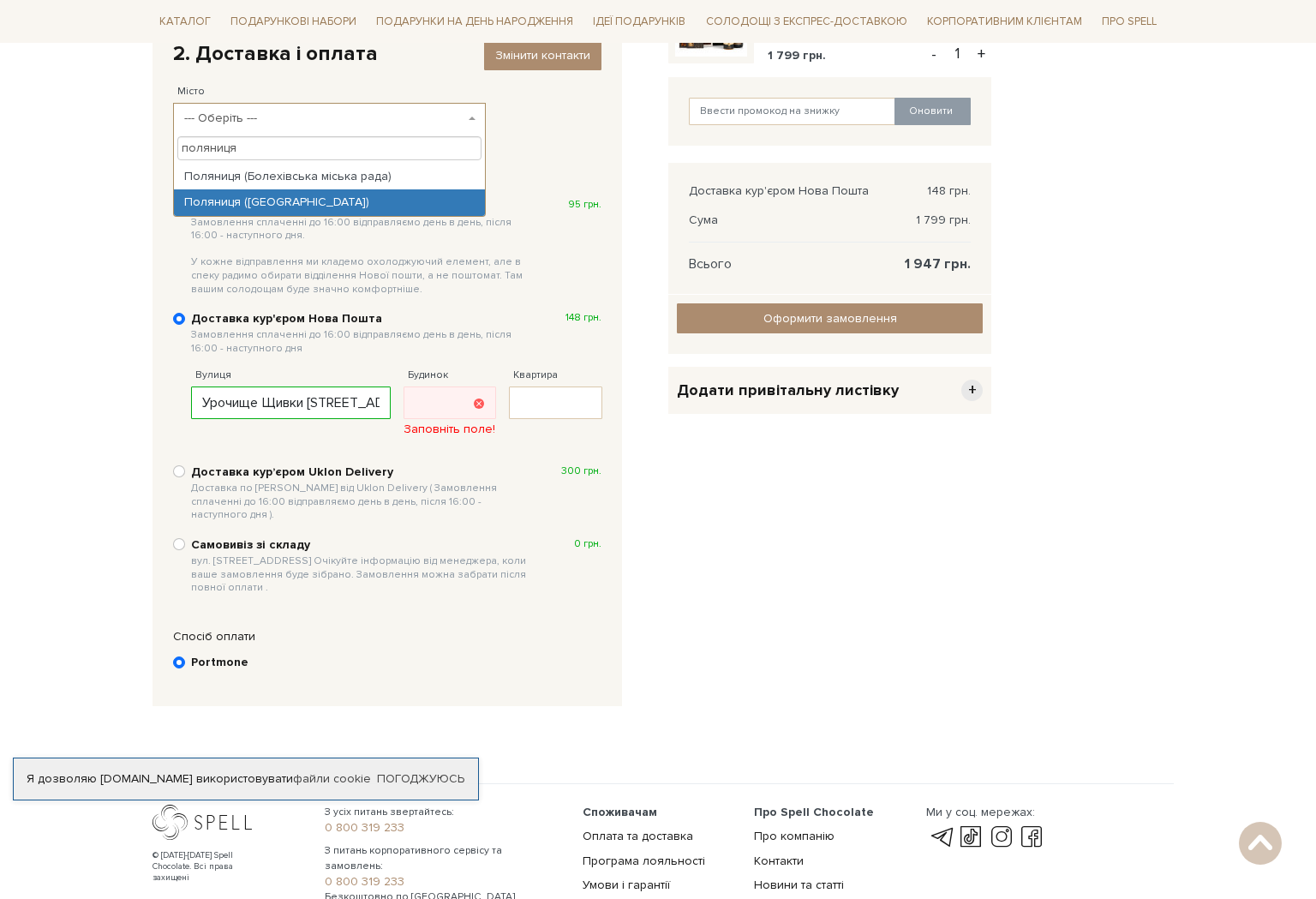
type input "поляниця"
select select "Поляниця (Буковель)"
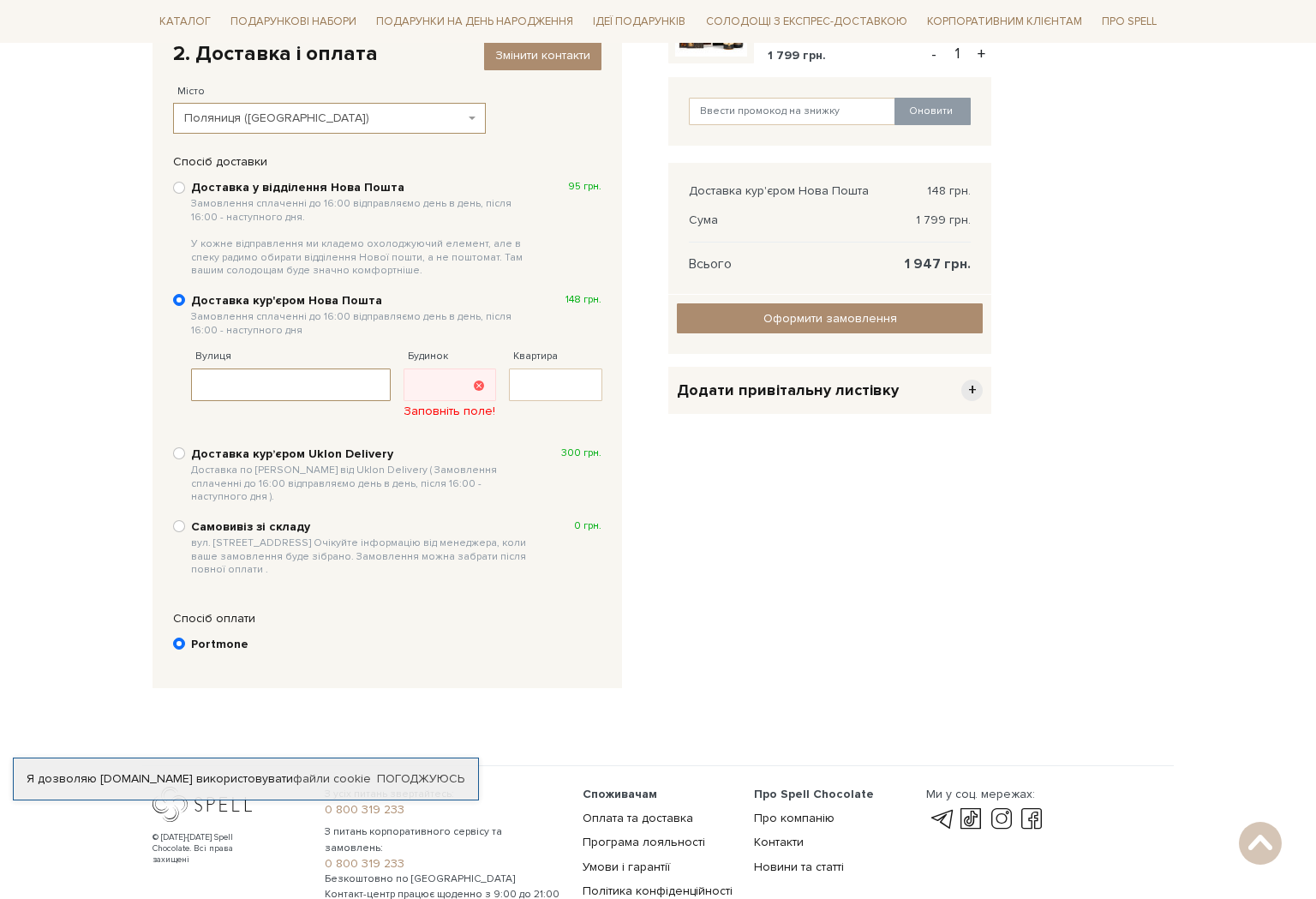
click at [302, 371] on input "Вулиця" at bounding box center [290, 384] width 200 height 33
paste input "Урочище Щивки 25, Поляниця, Івано-Франківська область, Украина, 78593"
type input "Урочище Щивки 25, Поляниця, Івано-Франківська область, Украина, 78593"
click at [635, 451] on div "2. Доставка і оплата Змінити контакти Місто --- Оберіть --- Київ Харків Дніпро …" at bounding box center [399, 354] width 495 height 668
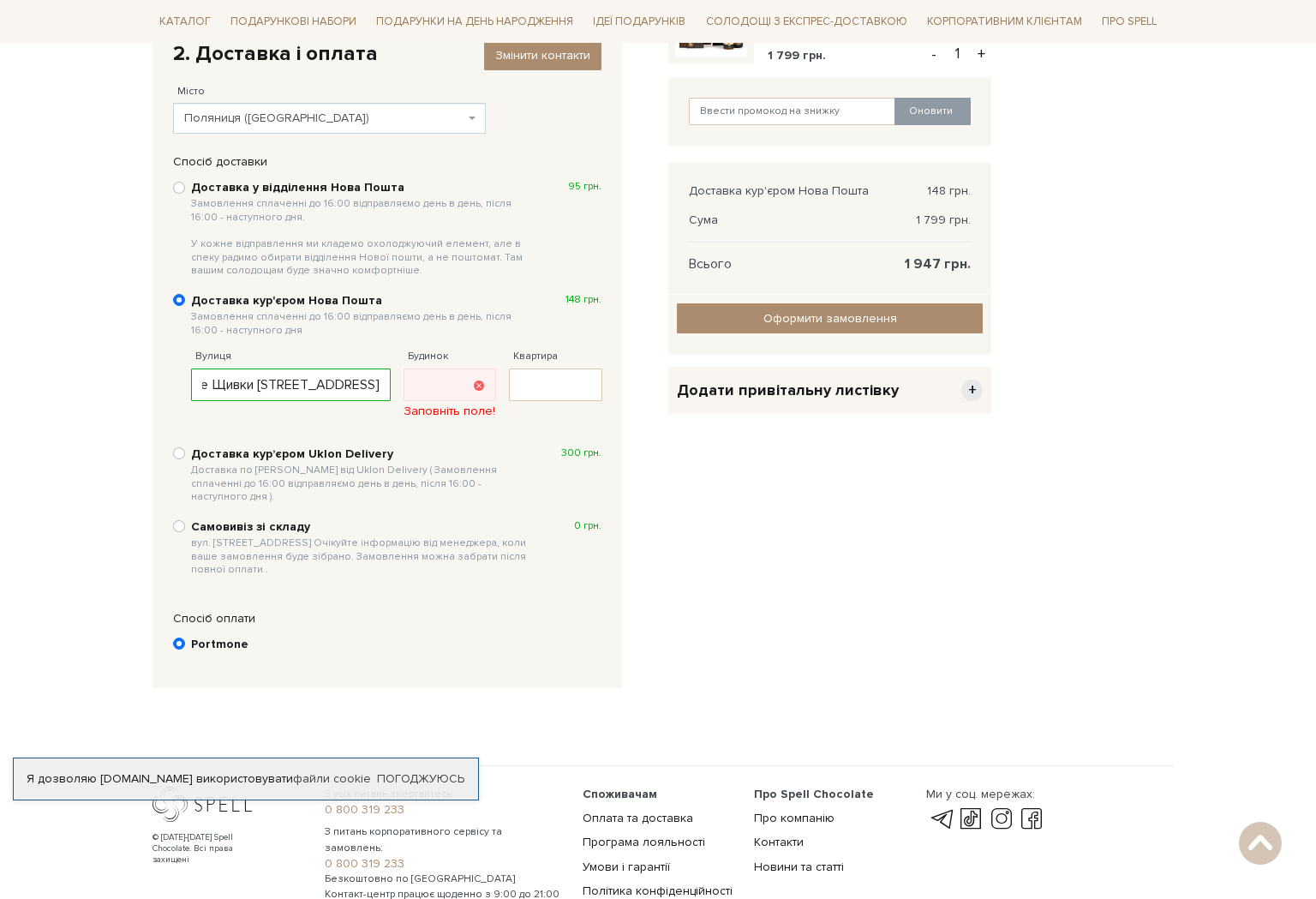
scroll to position [0, 0]
click at [461, 379] on input "Будинок" at bounding box center [450, 384] width 94 height 33
type input "25"
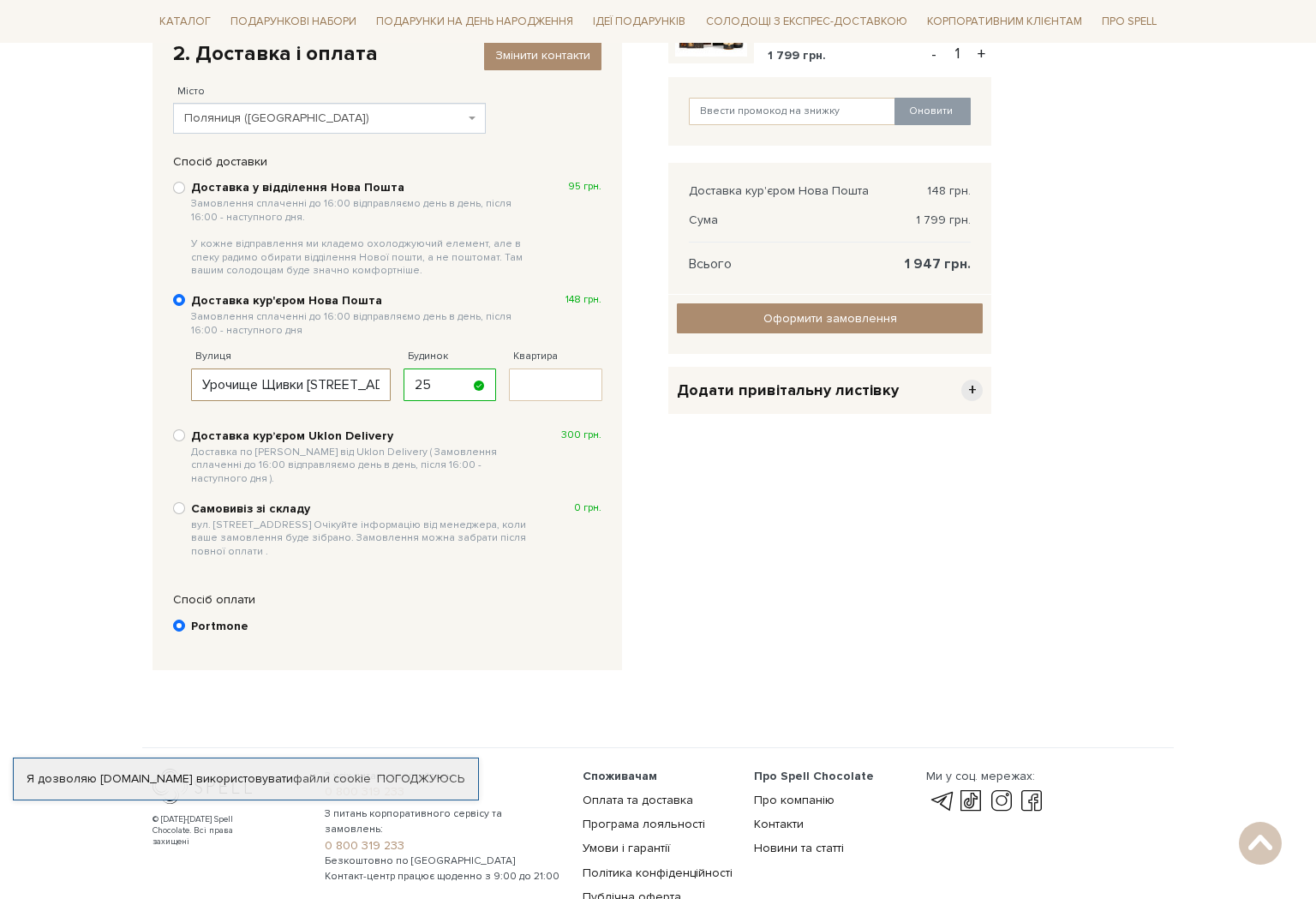
click at [327, 385] on input "Урочище Щивки 25, Поляниця, Івано-Франківська область, Украина, 78593" at bounding box center [290, 384] width 200 height 33
type input "Урочище Щивки, Поляниця, Івано-Франківська область, Украина, 78593"
click at [662, 426] on div "Очистити кошик Подарунок Магія моменту 1 799 грн. Видалити Додати в обрані - 1 …" at bounding box center [830, 354] width 344 height 668
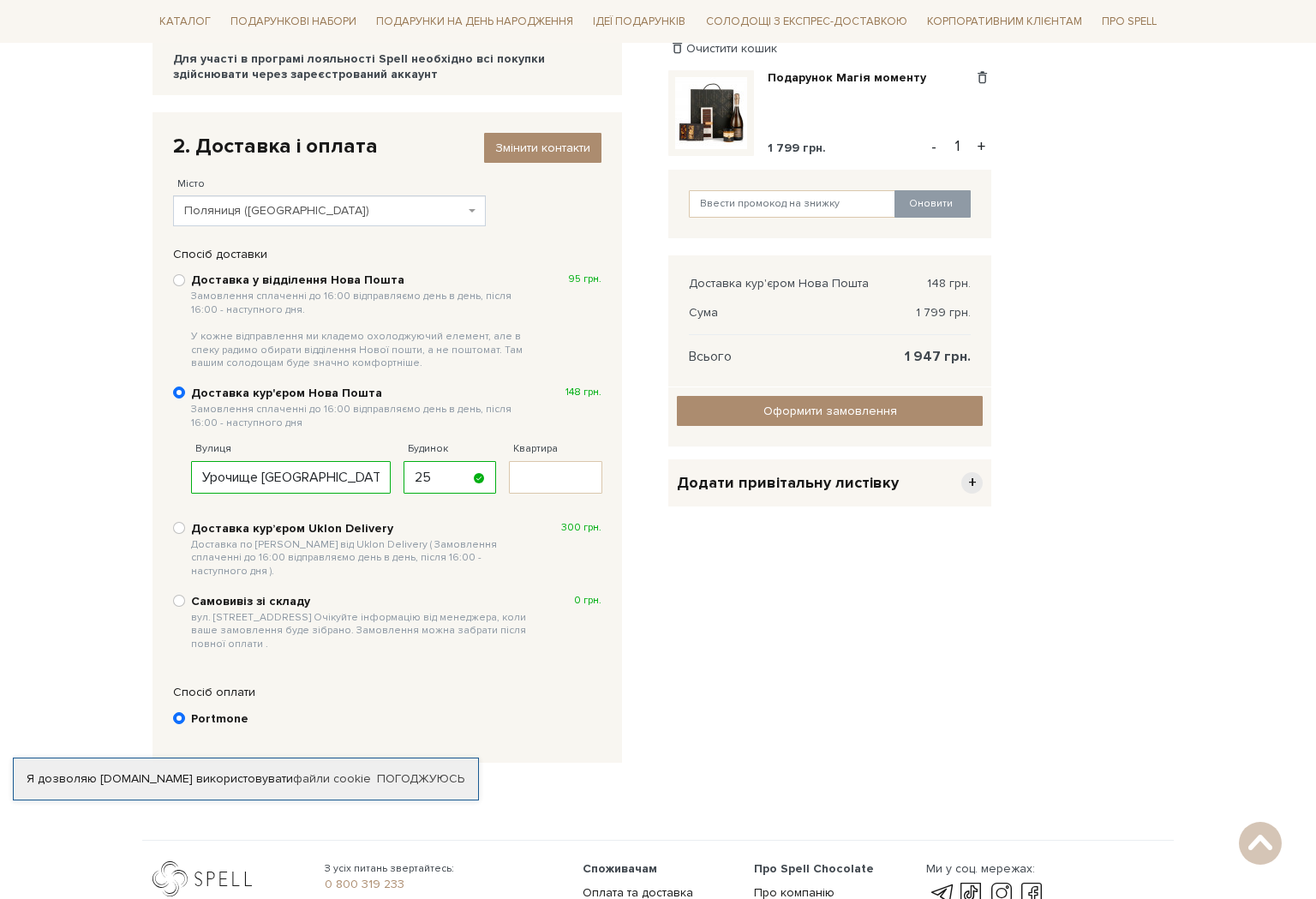
scroll to position [210, 0]
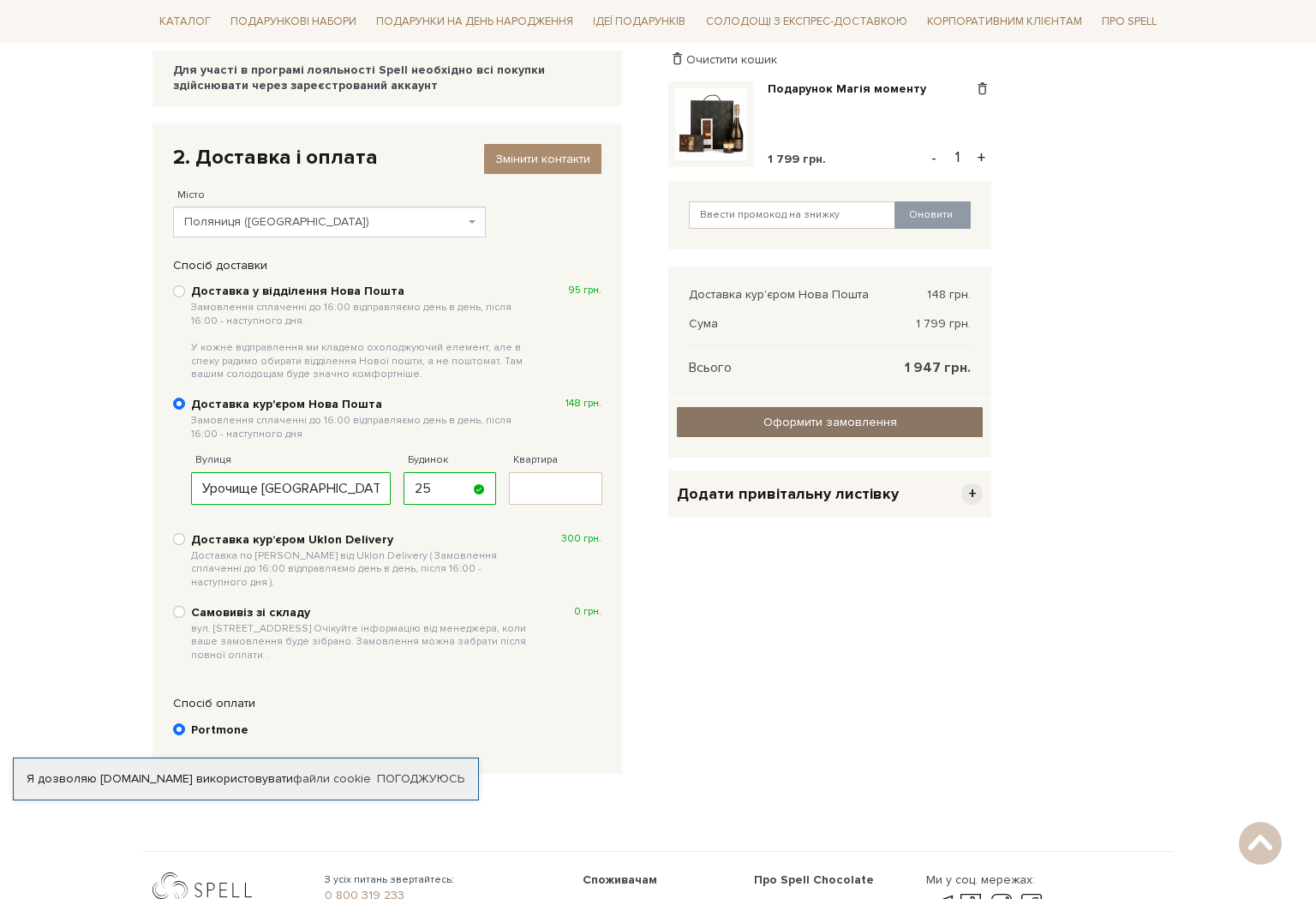
click at [739, 418] on link "Оформити замовлення" at bounding box center [830, 422] width 306 height 30
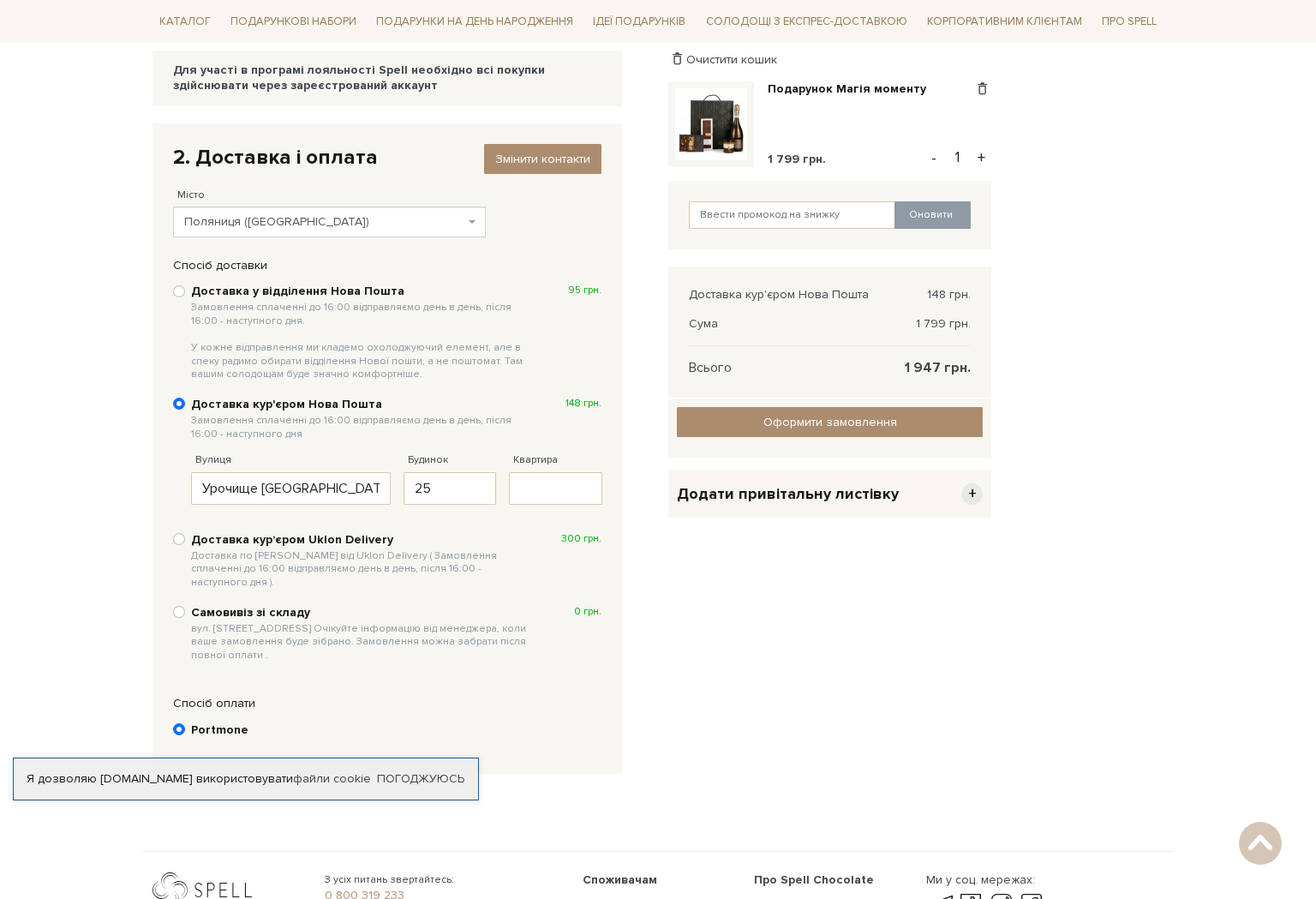
scroll to position [249, 0]
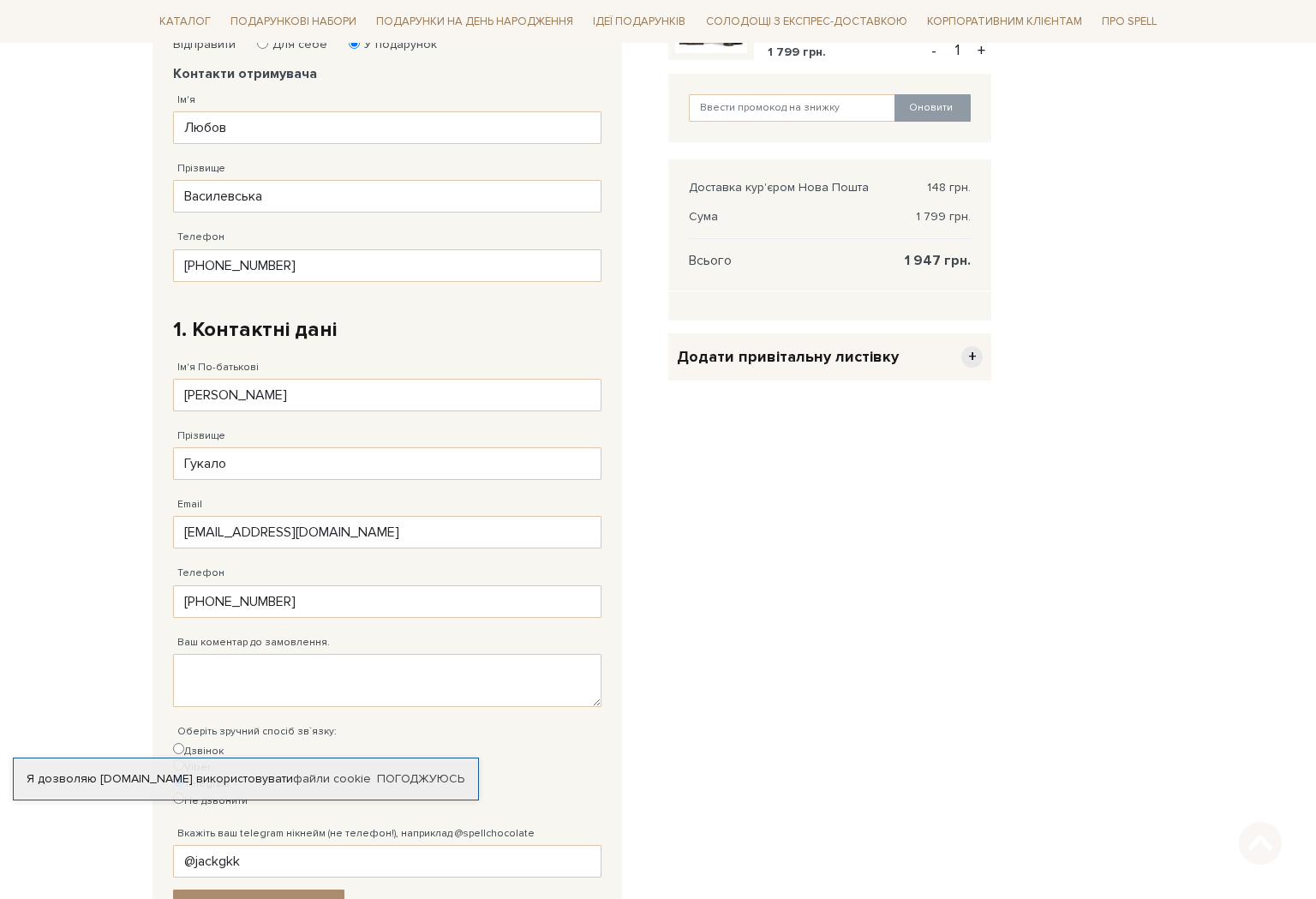
scroll to position [745, 0]
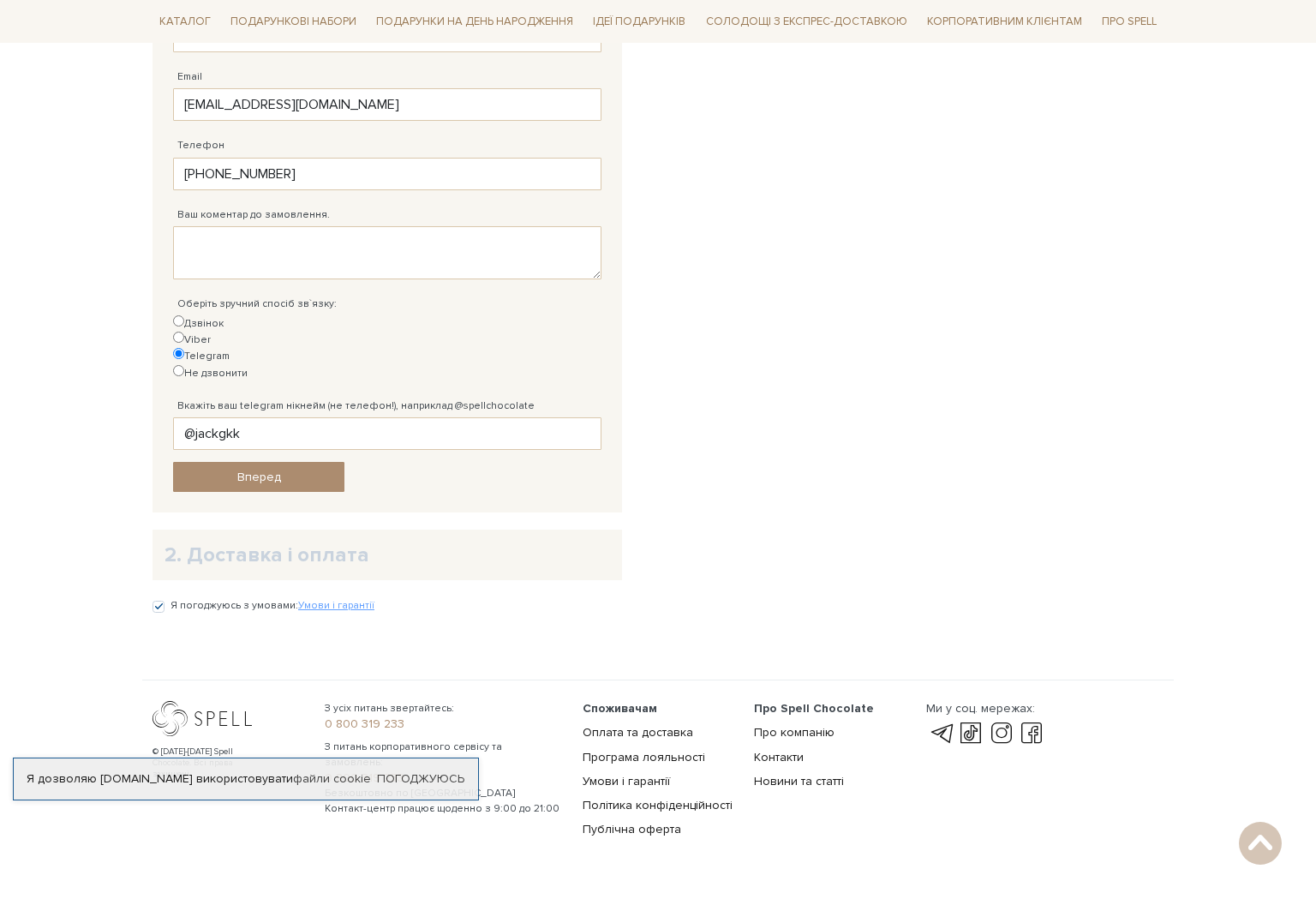
click at [283, 451] on div "Відправити Для себе У подарунок Контакти отримувача Ім'я Любов Заповніть поле! …" at bounding box center [386, 50] width 469 height 924
click at [283, 461] on link "Вперед" at bounding box center [258, 476] width 171 height 30
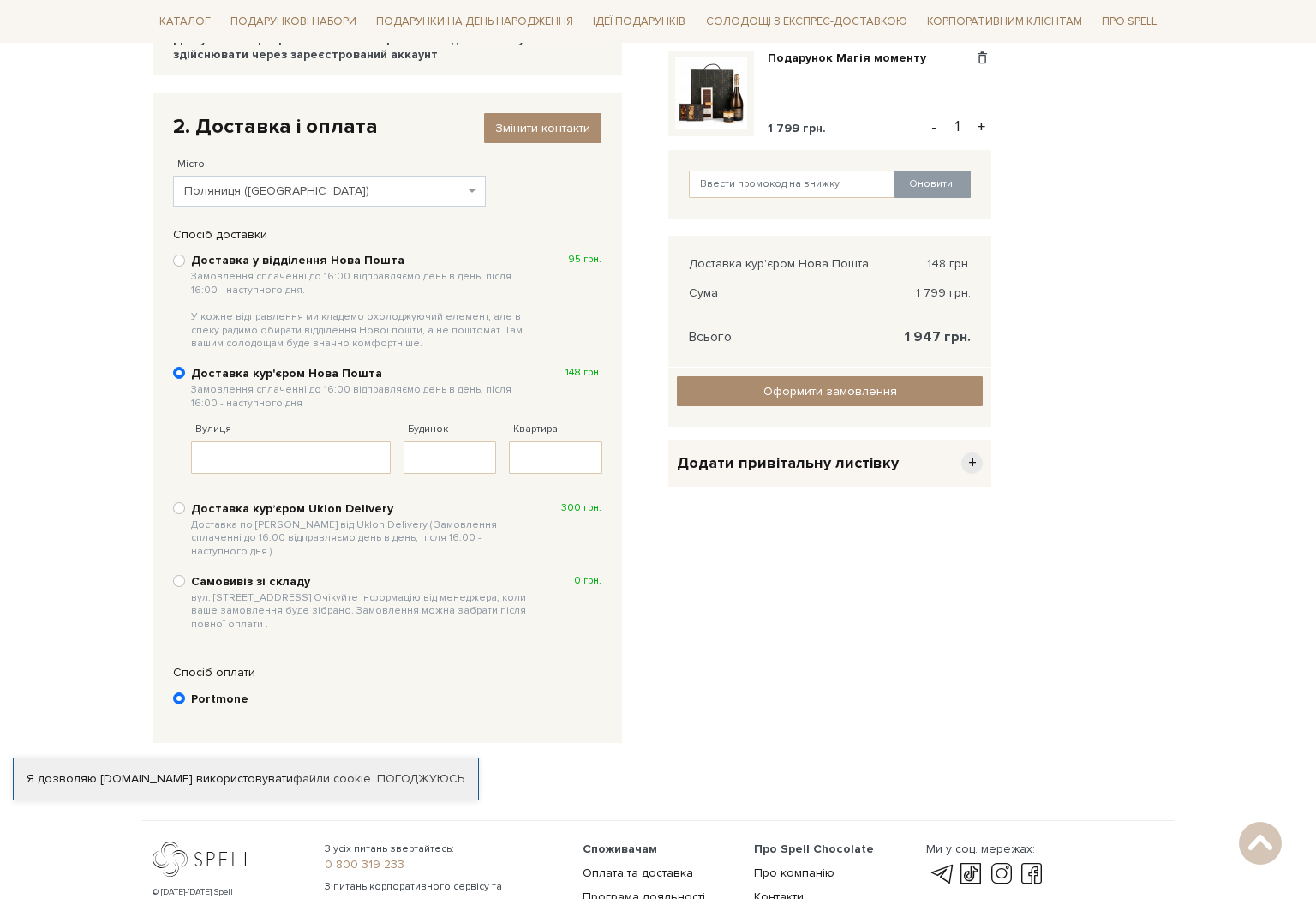
scroll to position [209, 0]
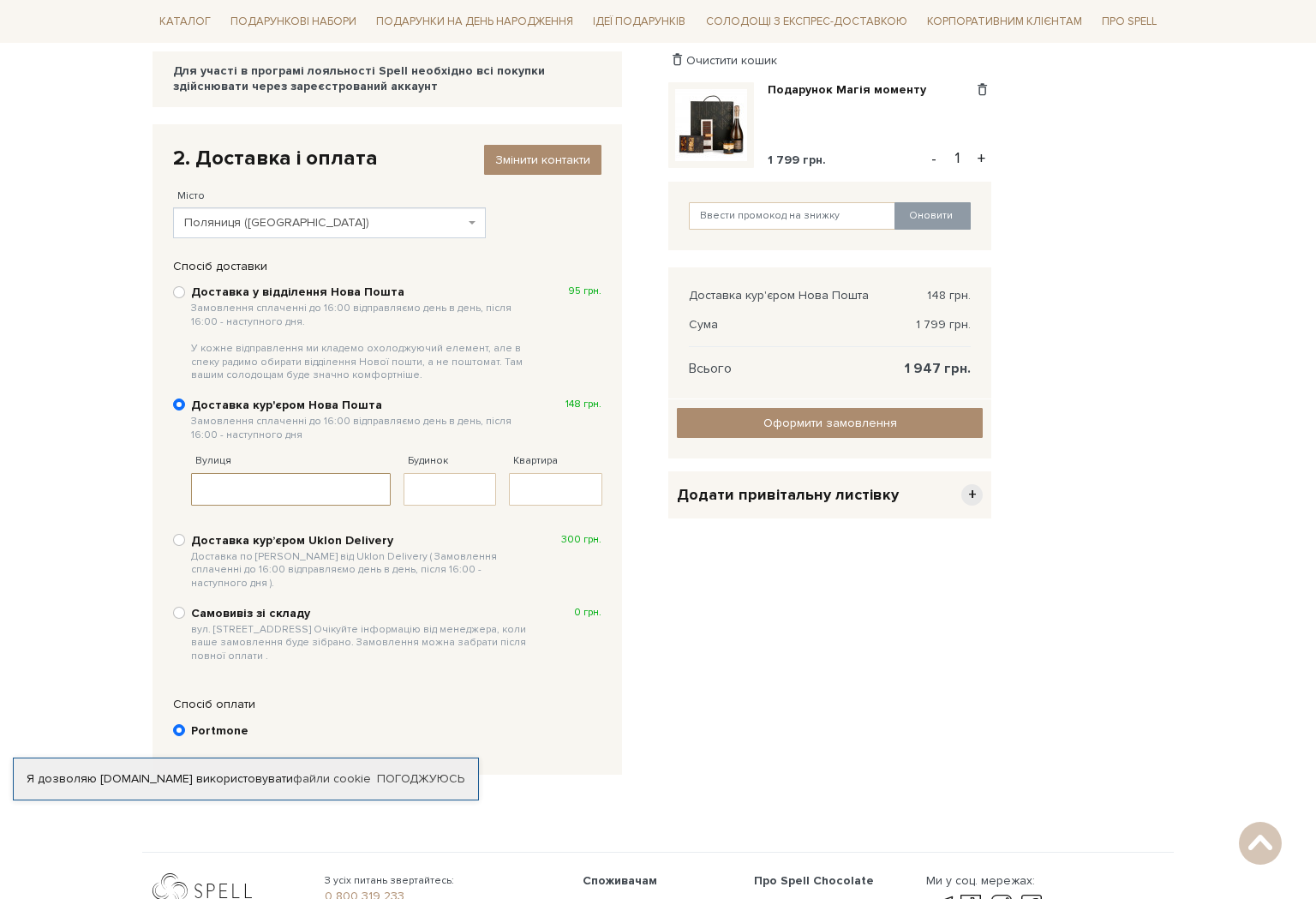
click at [269, 484] on input "Вулиця" at bounding box center [290, 489] width 200 height 33
paste input "Урочище Щивки 25, Поляниця, Івано-Франківська область, Украина, 78593"
drag, startPoint x: 346, startPoint y: 490, endPoint x: 31, endPoint y: 490, distance: 315.0
click at [31, 490] on body "Подарункові набори SALE Корпоративним клієнтам Доставка і оплата Консультація: …" at bounding box center [658, 413] width 1316 height 1245
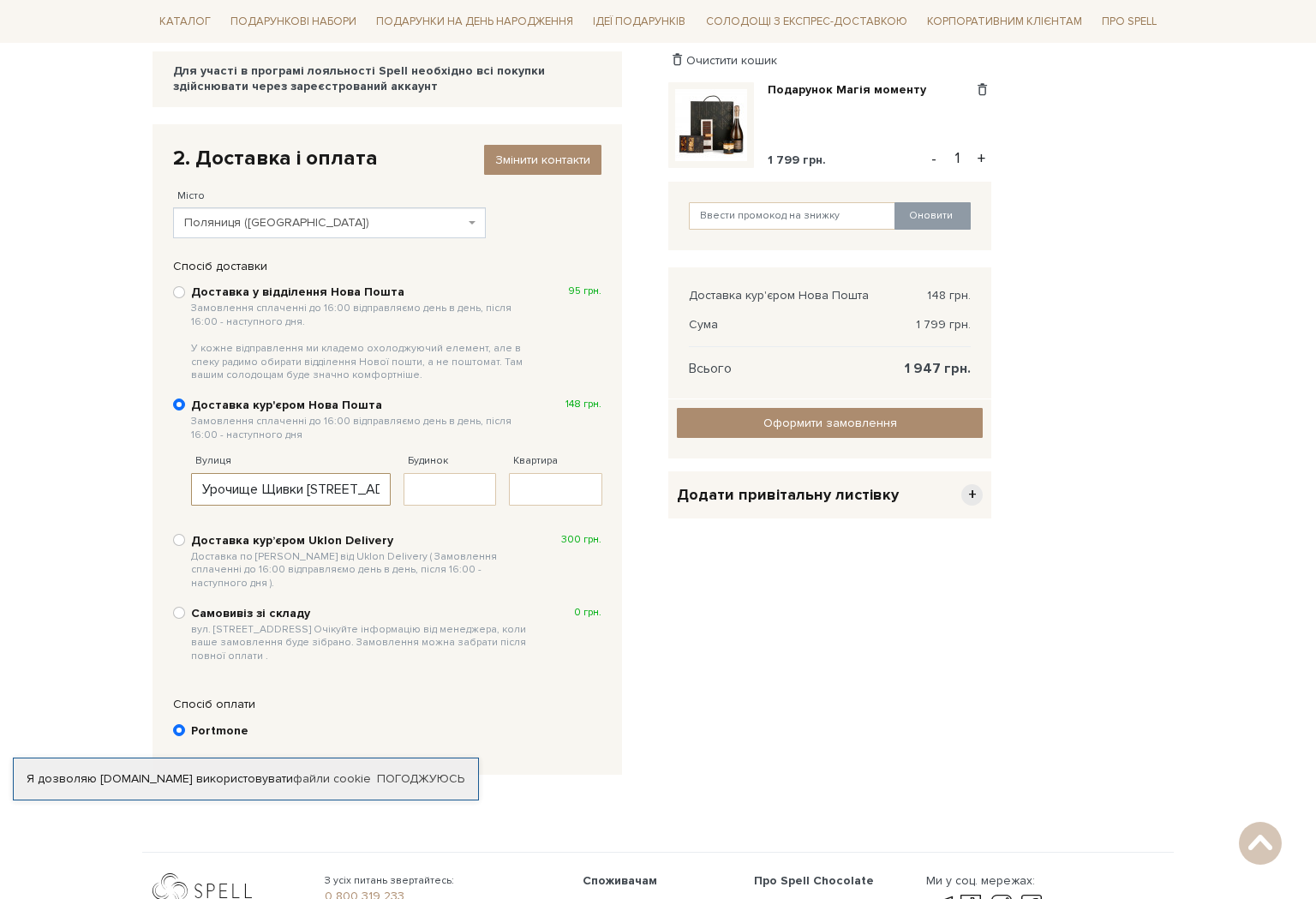
type input "Урочище Щивки 25, Поляниця, Івано-Франківська область, Украина, 78593"
click at [410, 497] on input "Будинок" at bounding box center [450, 489] width 94 height 33
type input "25"
click at [803, 421] on span "Оформити замовлення" at bounding box center [830, 423] width 133 height 15
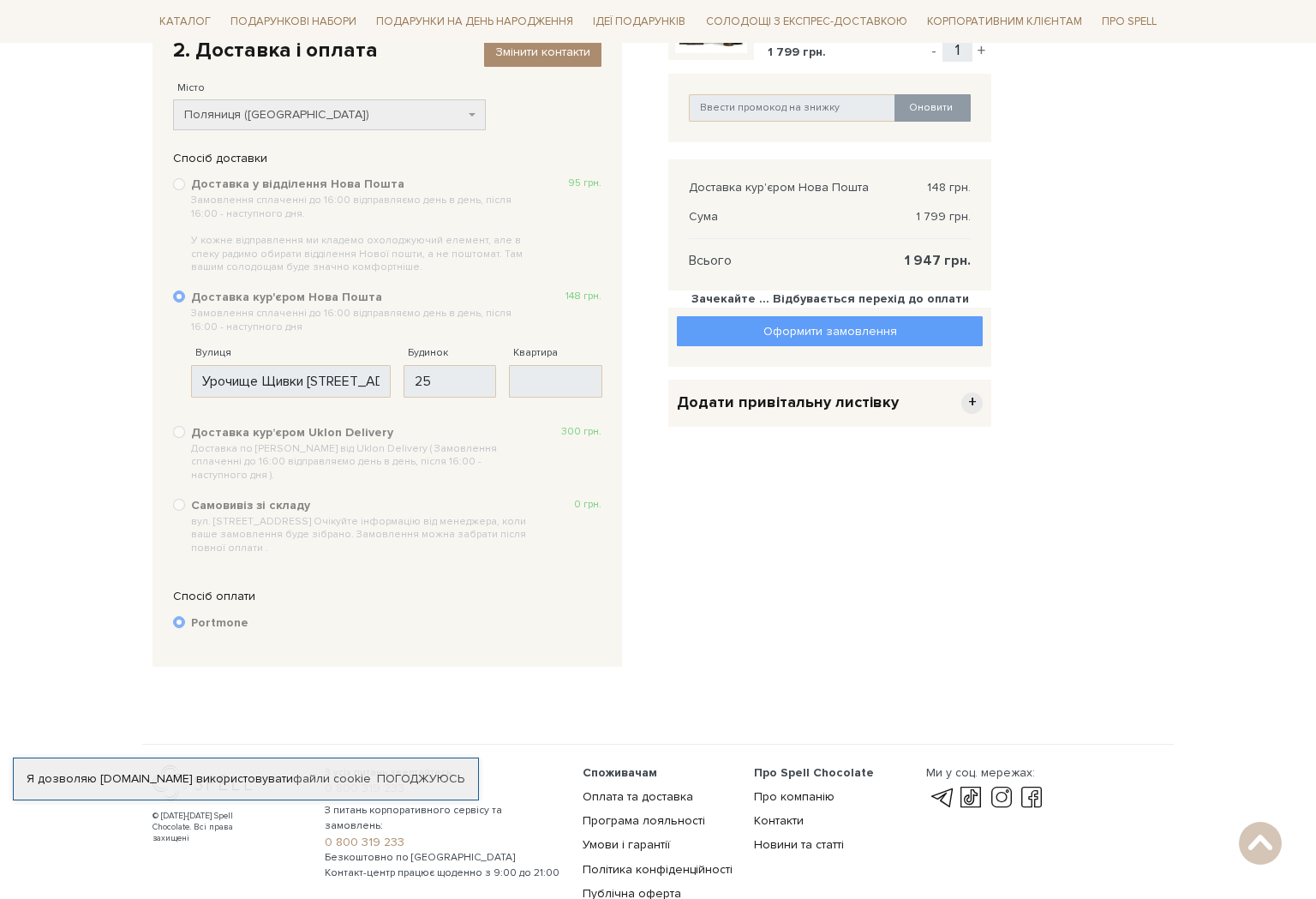
scroll to position [418, 0]
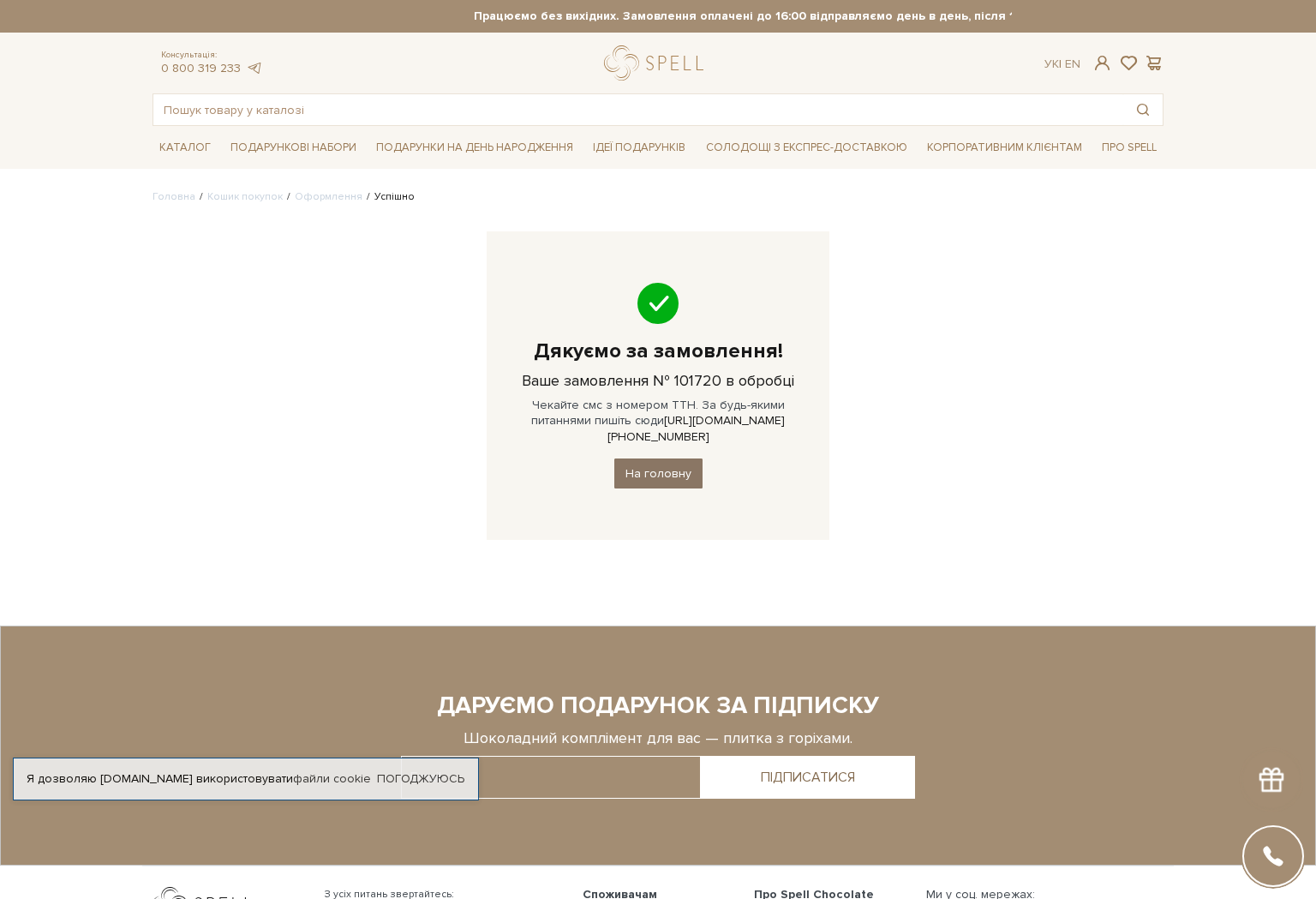
click at [654, 464] on link "На головну" at bounding box center [658, 473] width 88 height 30
